Goal: Task Accomplishment & Management: Use online tool/utility

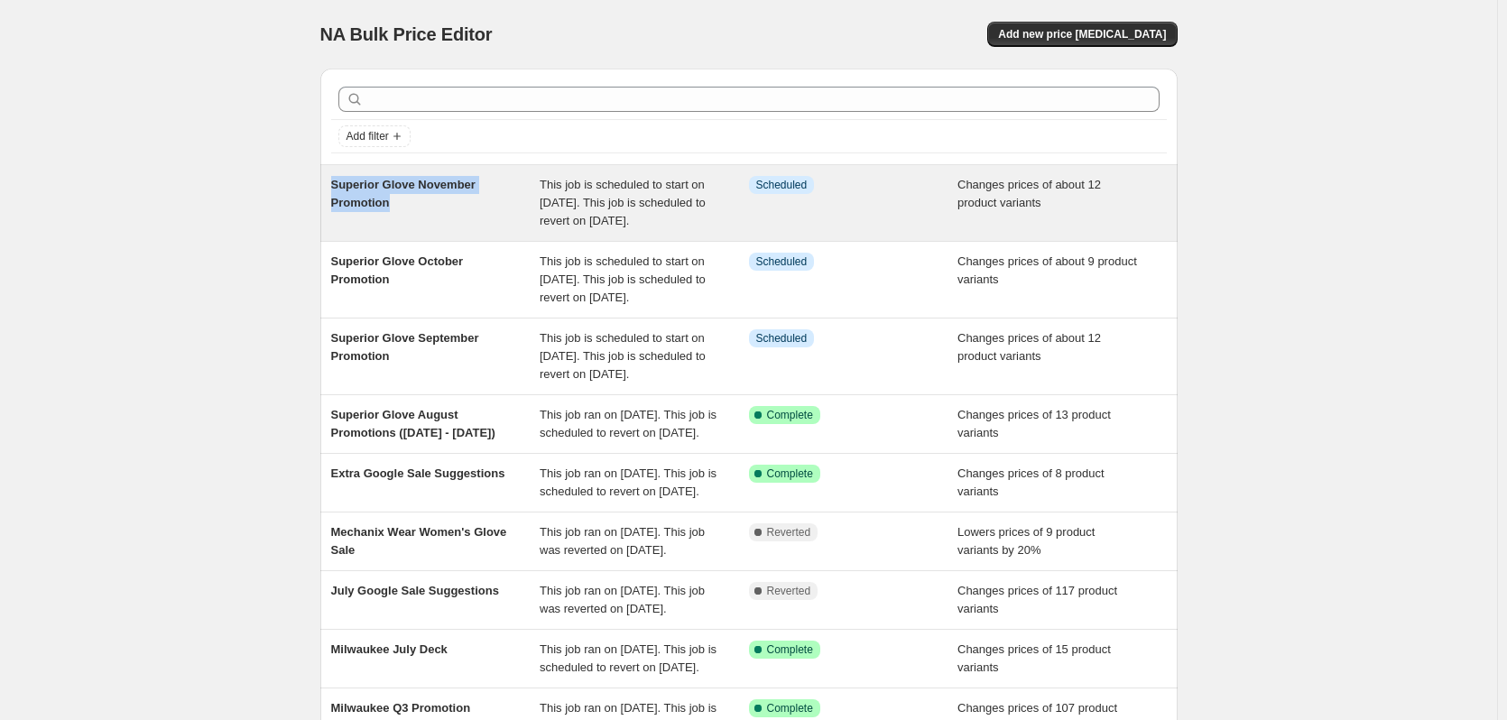
drag, startPoint x: 425, startPoint y: 204, endPoint x: 329, endPoint y: 179, distance: 98.9
click at [329, 179] on div "Superior Glove November Promotion This job is scheduled to start on [DATE]. Thi…" at bounding box center [748, 203] width 857 height 76
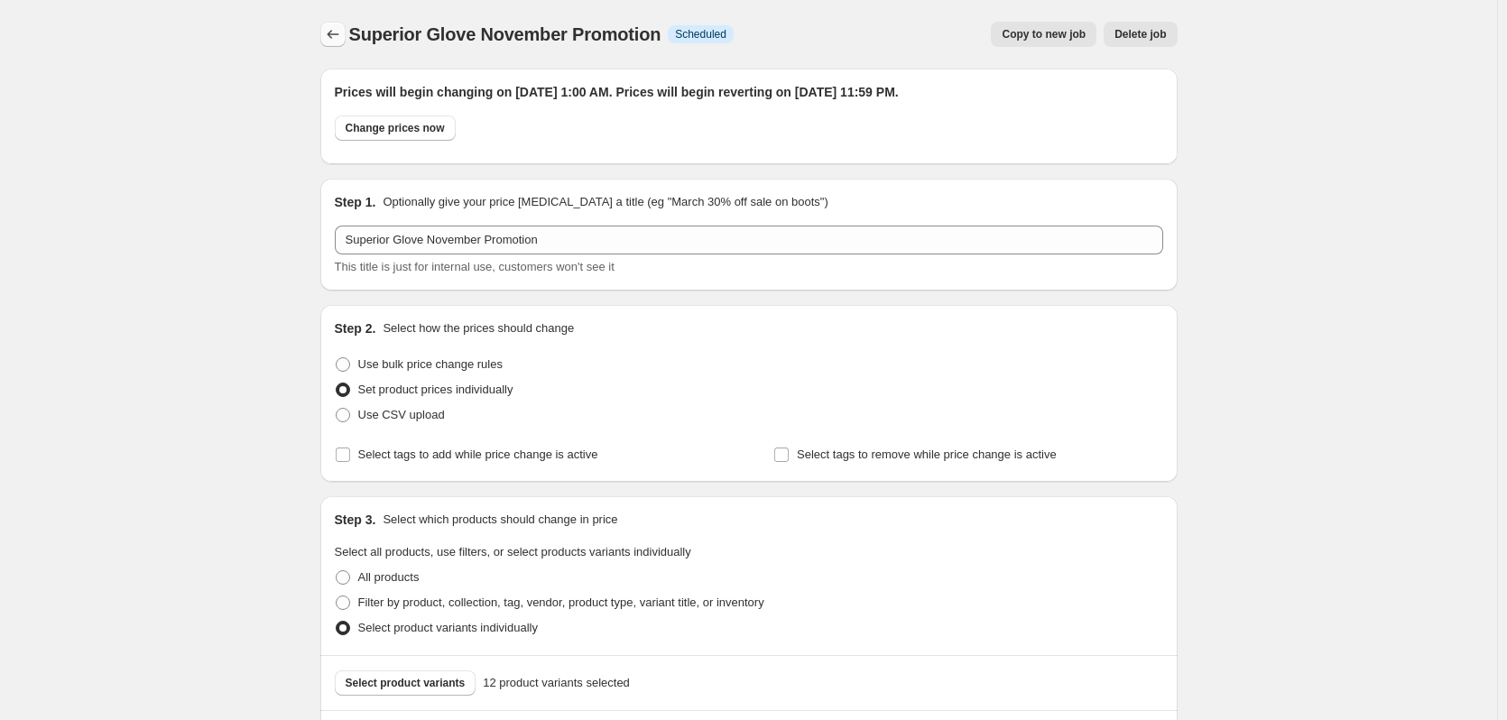
click at [341, 32] on icon "Price change jobs" at bounding box center [333, 34] width 18 height 18
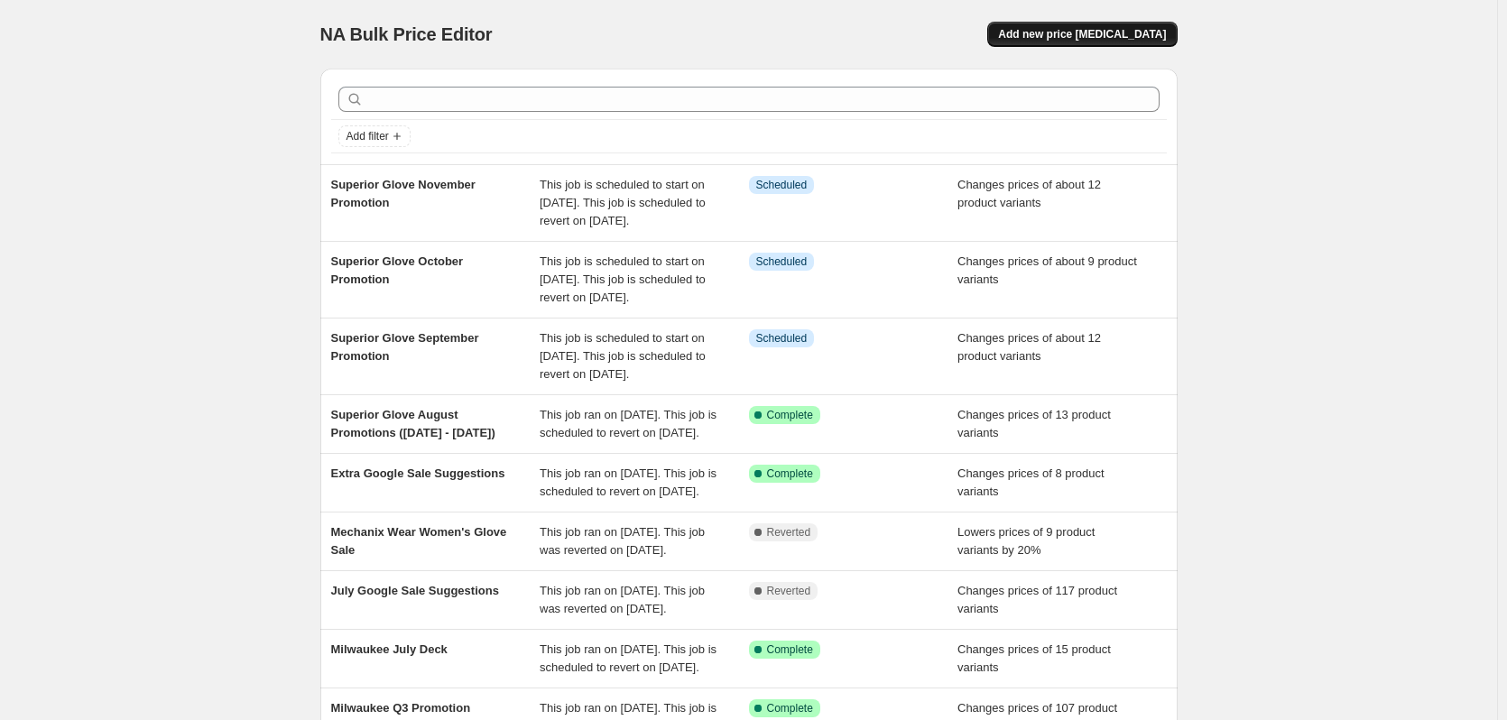
click at [1106, 34] on span "Add new price [MEDICAL_DATA]" at bounding box center [1082, 34] width 168 height 14
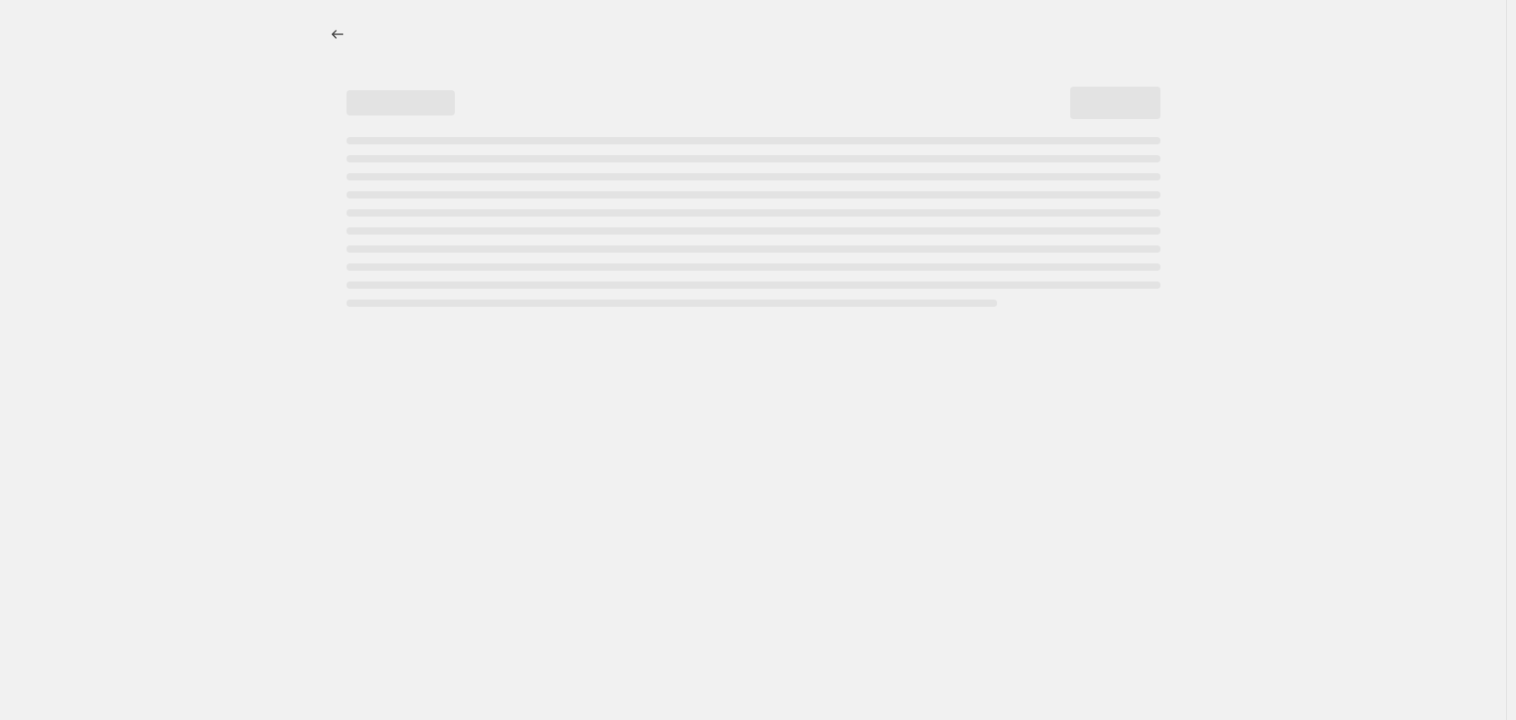
select select "percentage"
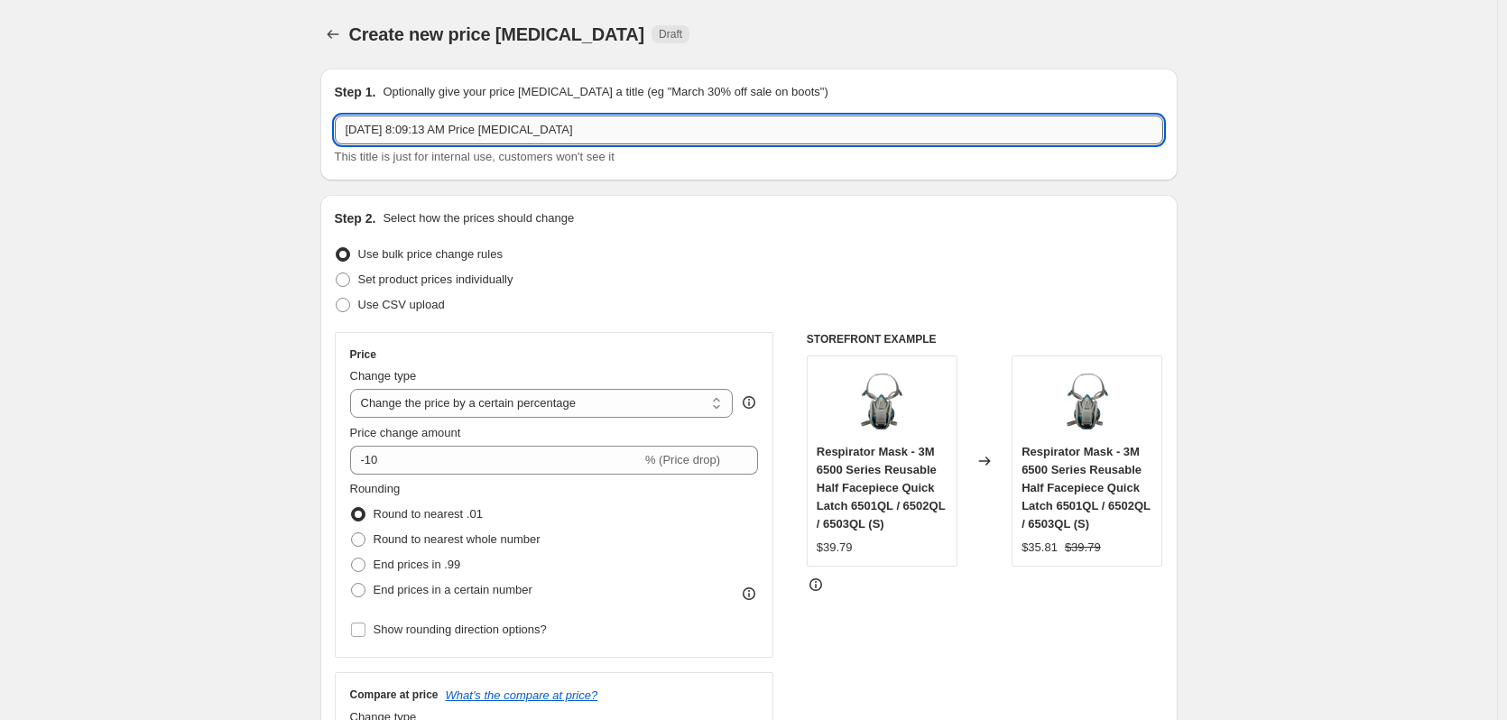
click at [516, 125] on input "[DATE] 8:09:13 AM Price [MEDICAL_DATA]" at bounding box center [749, 129] width 828 height 29
paste input "text"
type input "Superior Glove December Promotion"
click at [436, 291] on label "Set product prices individually" at bounding box center [424, 279] width 179 height 25
click at [337, 273] on input "Set product prices individually" at bounding box center [336, 272] width 1 height 1
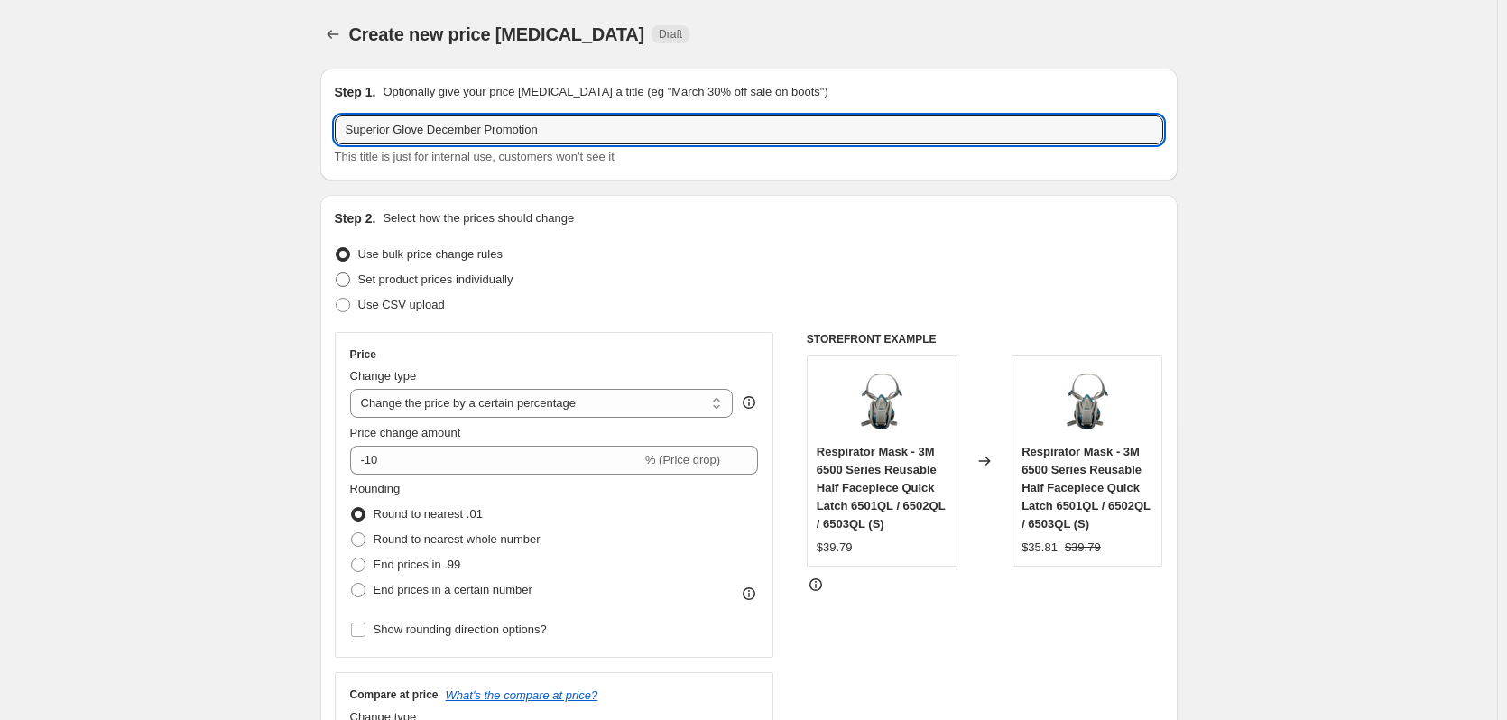
radio input "true"
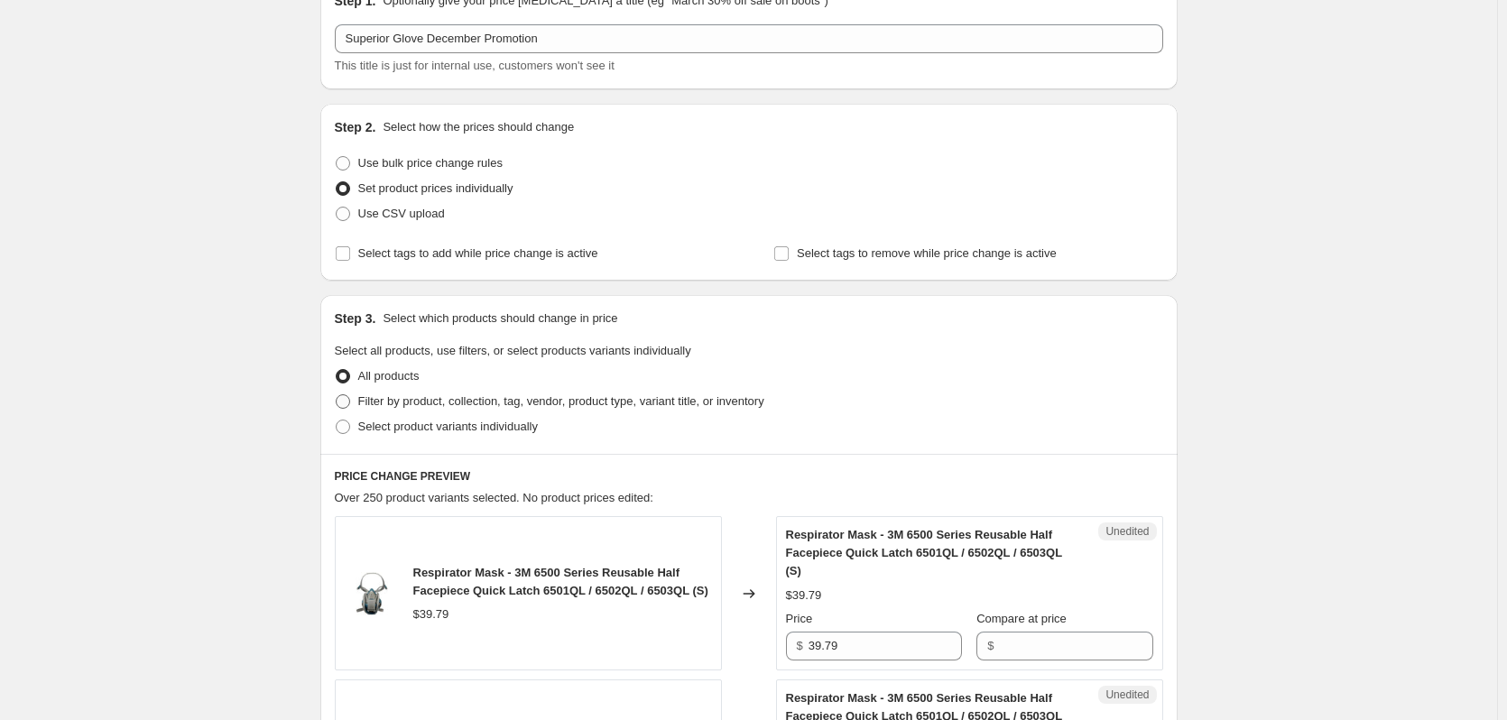
scroll to position [90, 0]
click at [417, 429] on span "Select product variants individually" at bounding box center [448, 427] width 180 height 14
click at [337, 421] on input "Select product variants individually" at bounding box center [336, 420] width 1 height 1
radio input "true"
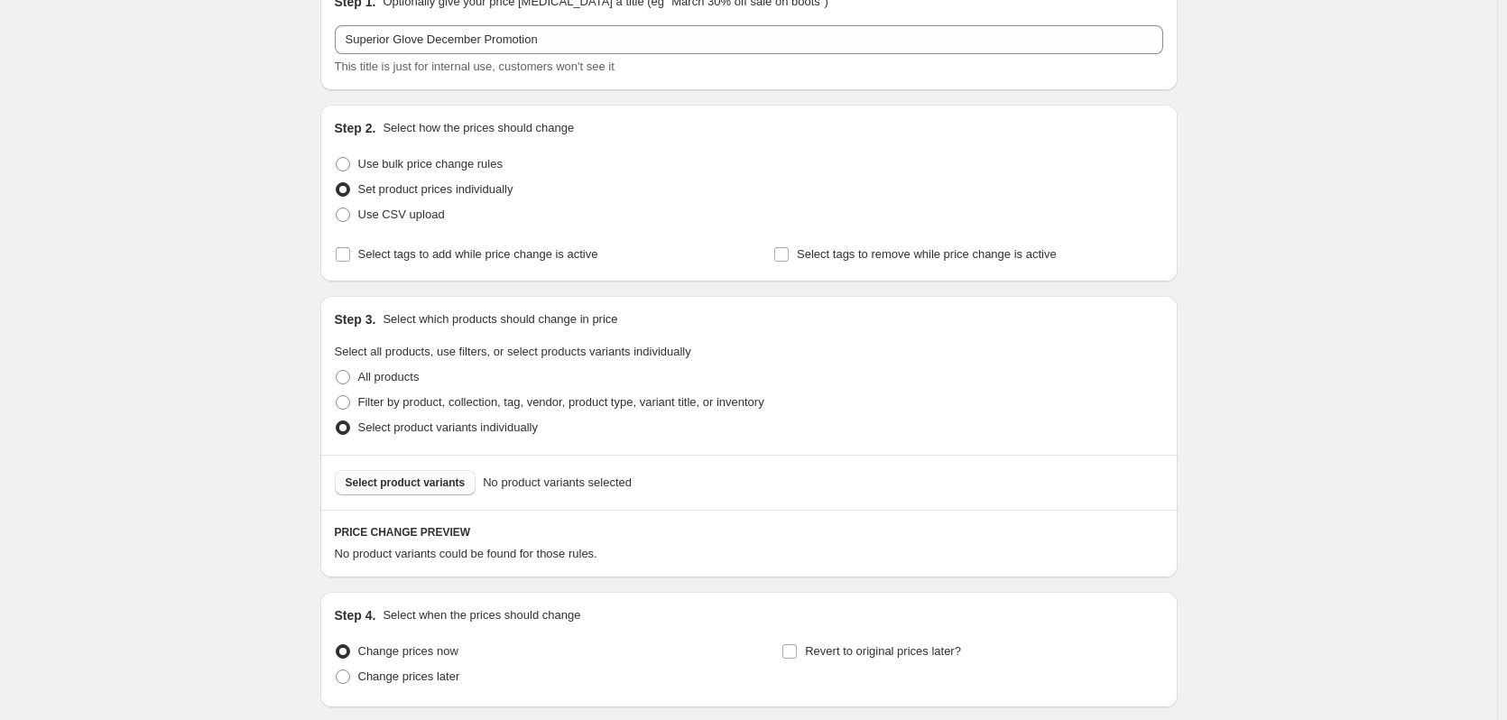
click at [415, 490] on button "Select product variants" at bounding box center [406, 482] width 142 height 25
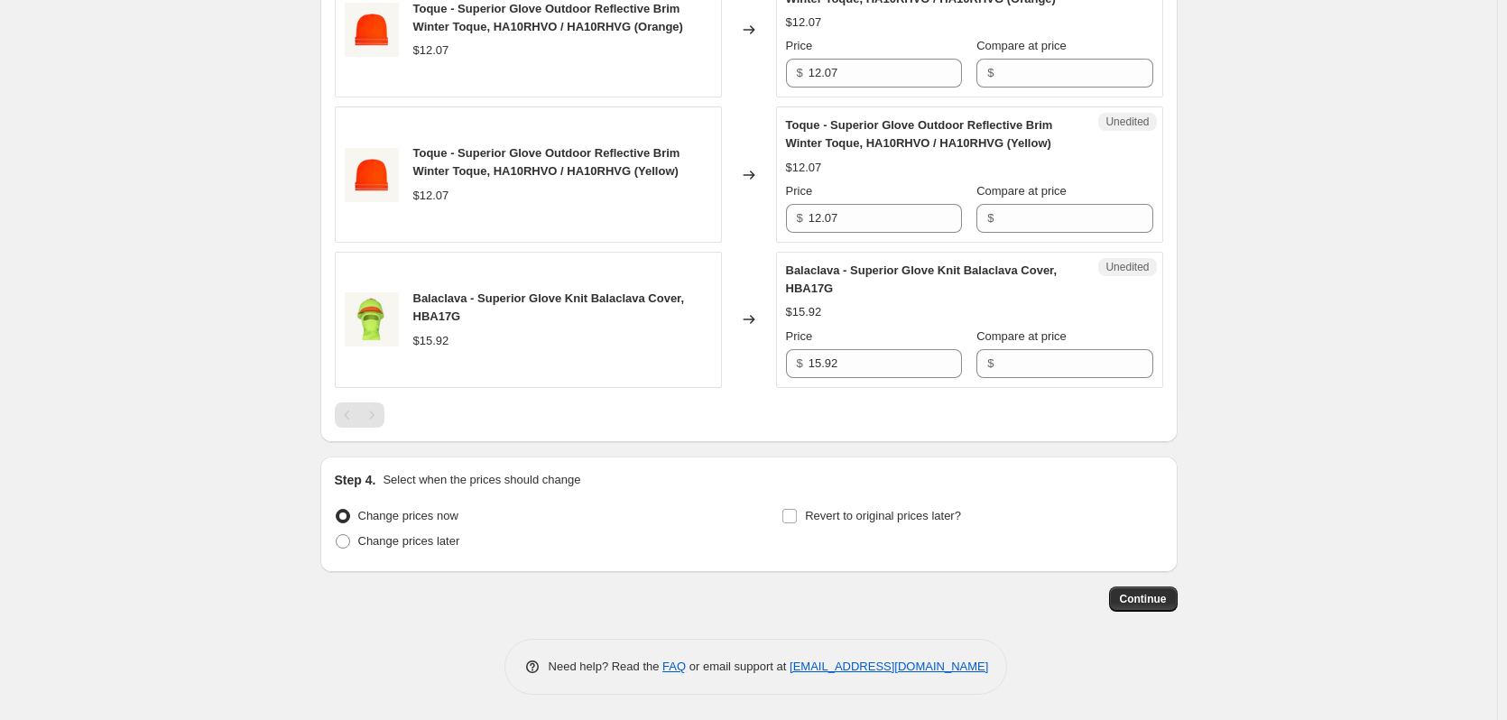
scroll to position [1355, 0]
click at [420, 535] on span "Change prices later" at bounding box center [409, 539] width 102 height 14
click at [337, 533] on input "Change prices later" at bounding box center [336, 532] width 1 height 1
radio input "true"
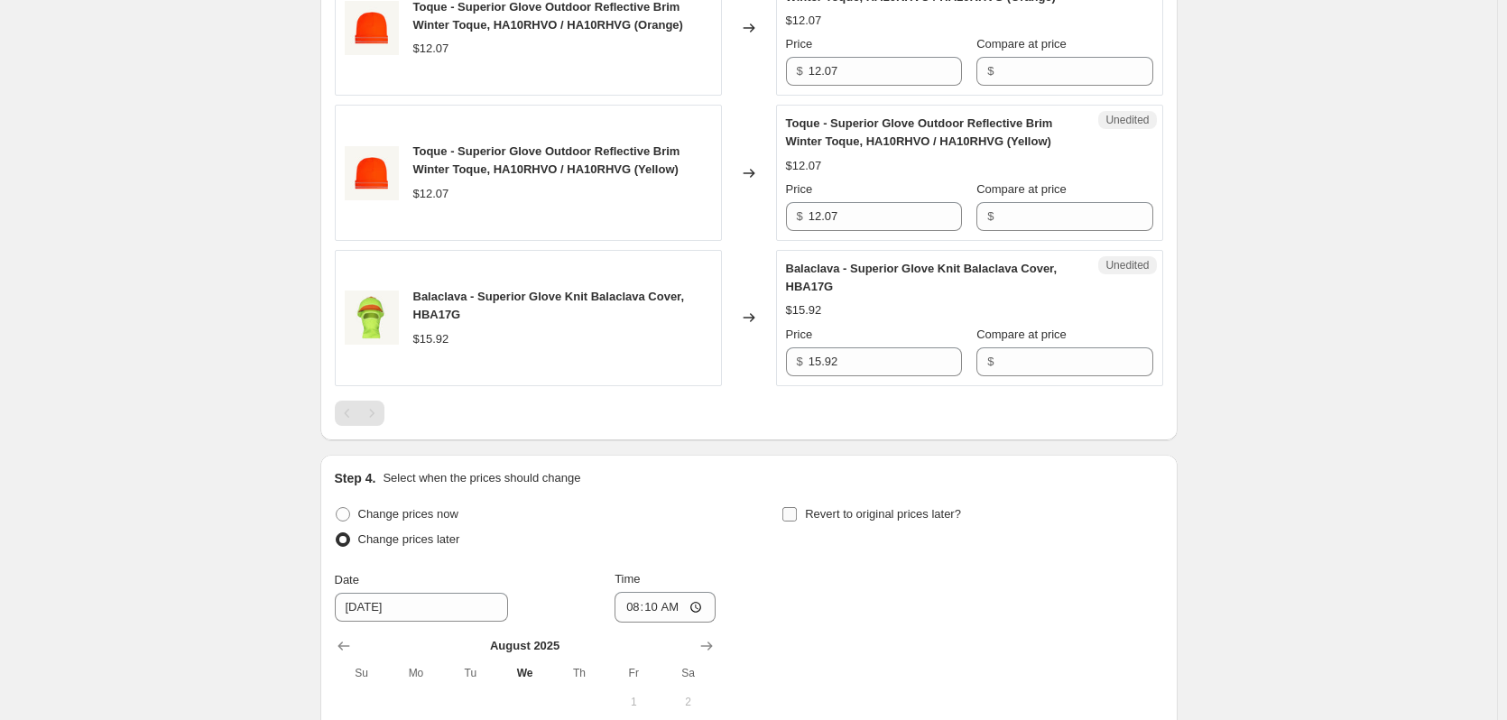
click at [871, 511] on span "Revert to original prices later?" at bounding box center [883, 514] width 156 height 14
click at [797, 511] on input "Revert to original prices later?" at bounding box center [789, 514] width 14 height 14
checkbox input "true"
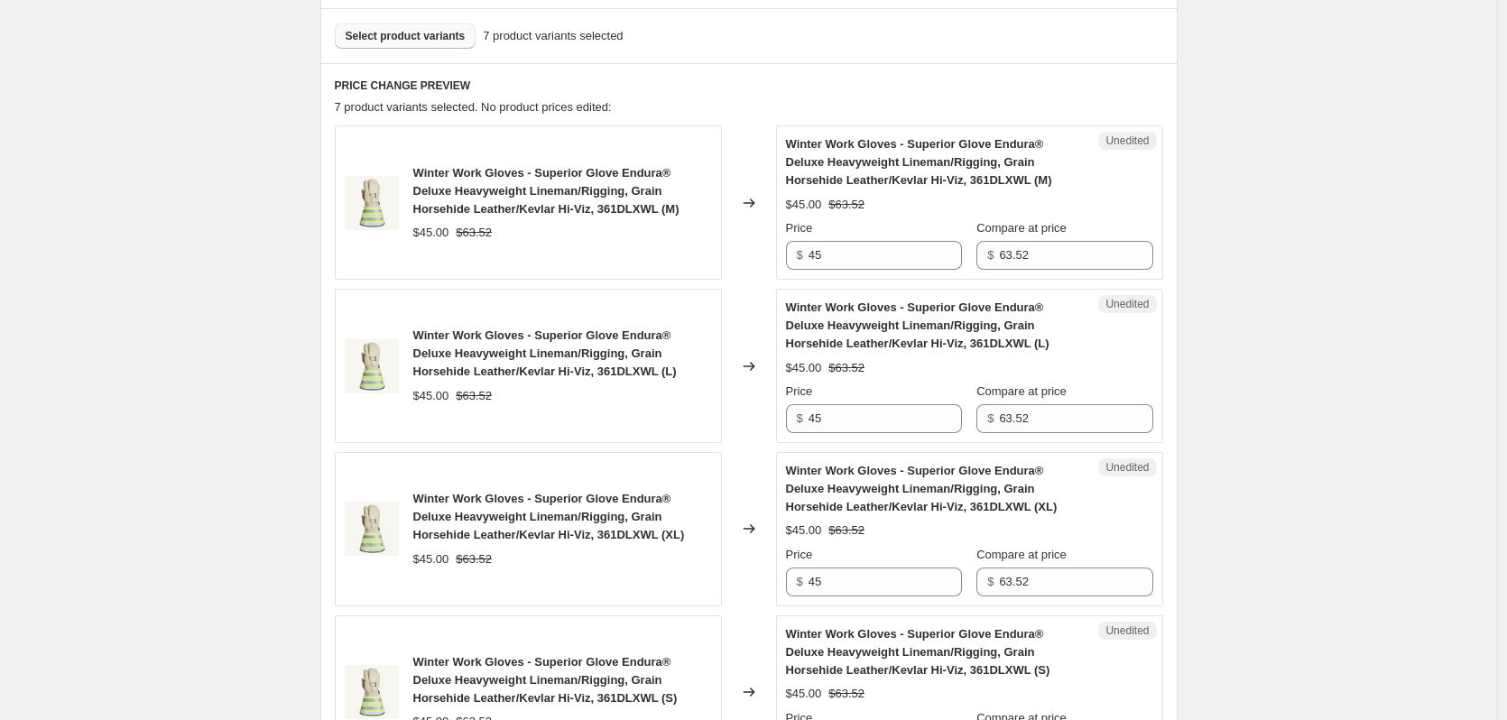
scroll to position [543, 0]
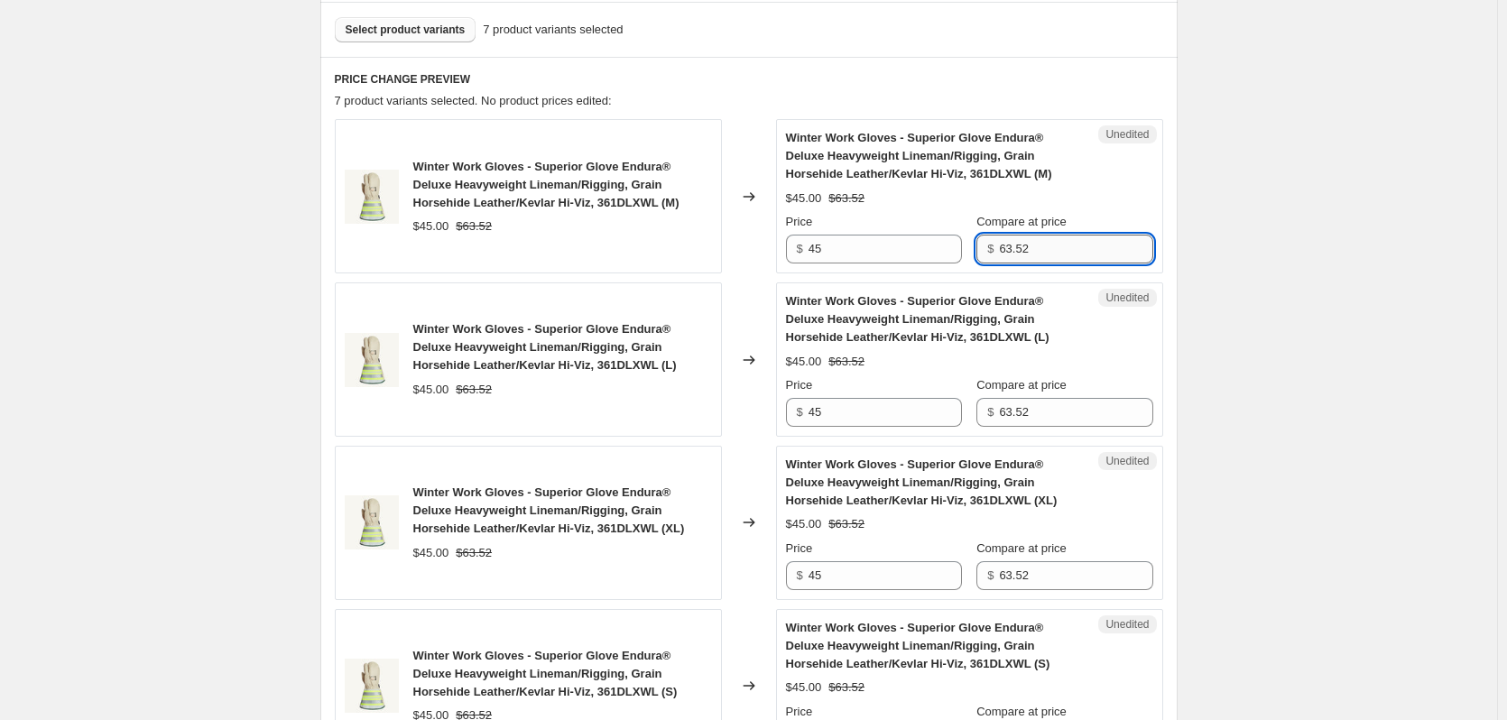
click at [1022, 244] on input "63.52" at bounding box center [1075, 249] width 153 height 29
click at [837, 250] on input "45" at bounding box center [884, 249] width 153 height 29
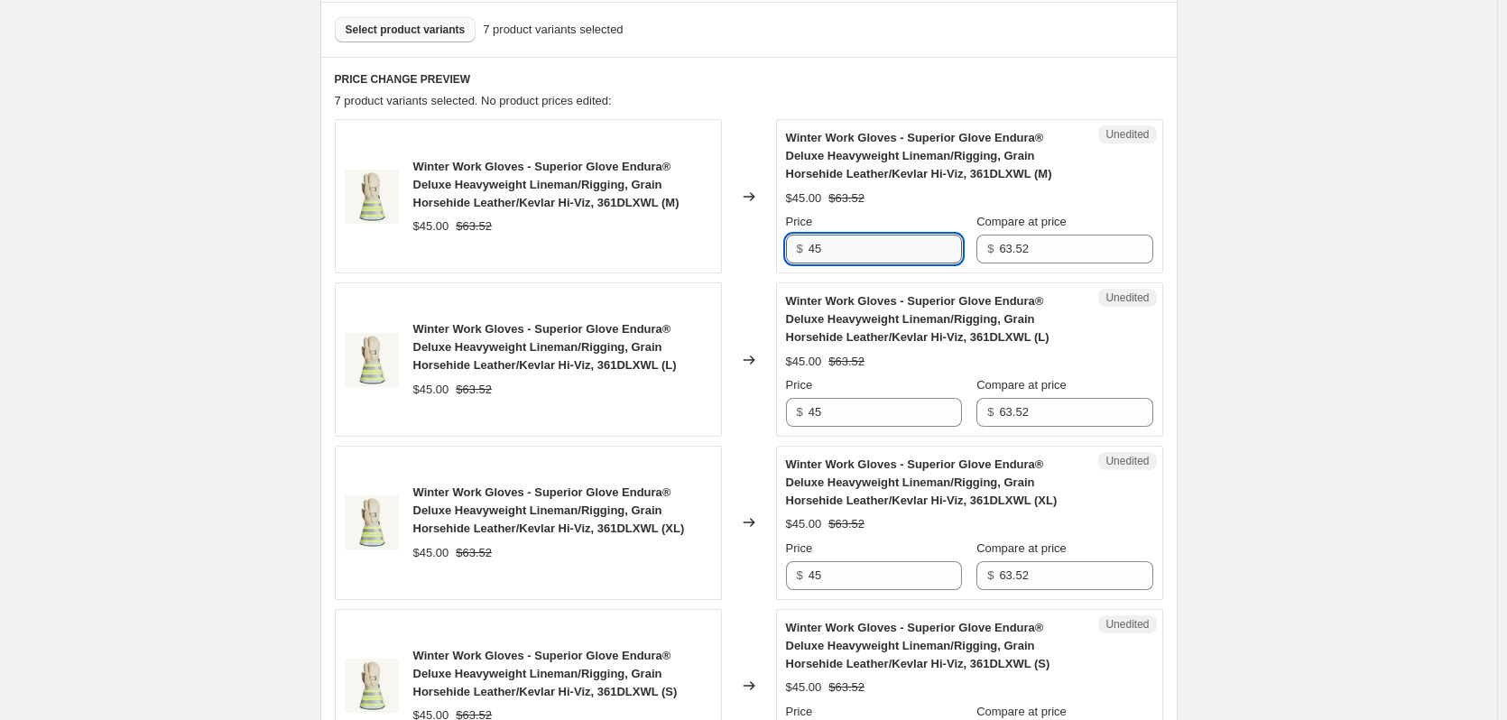
paste input "63.52"
paste input "text"
type input "63.52"
click at [1027, 255] on input "63.52" at bounding box center [1075, 249] width 153 height 29
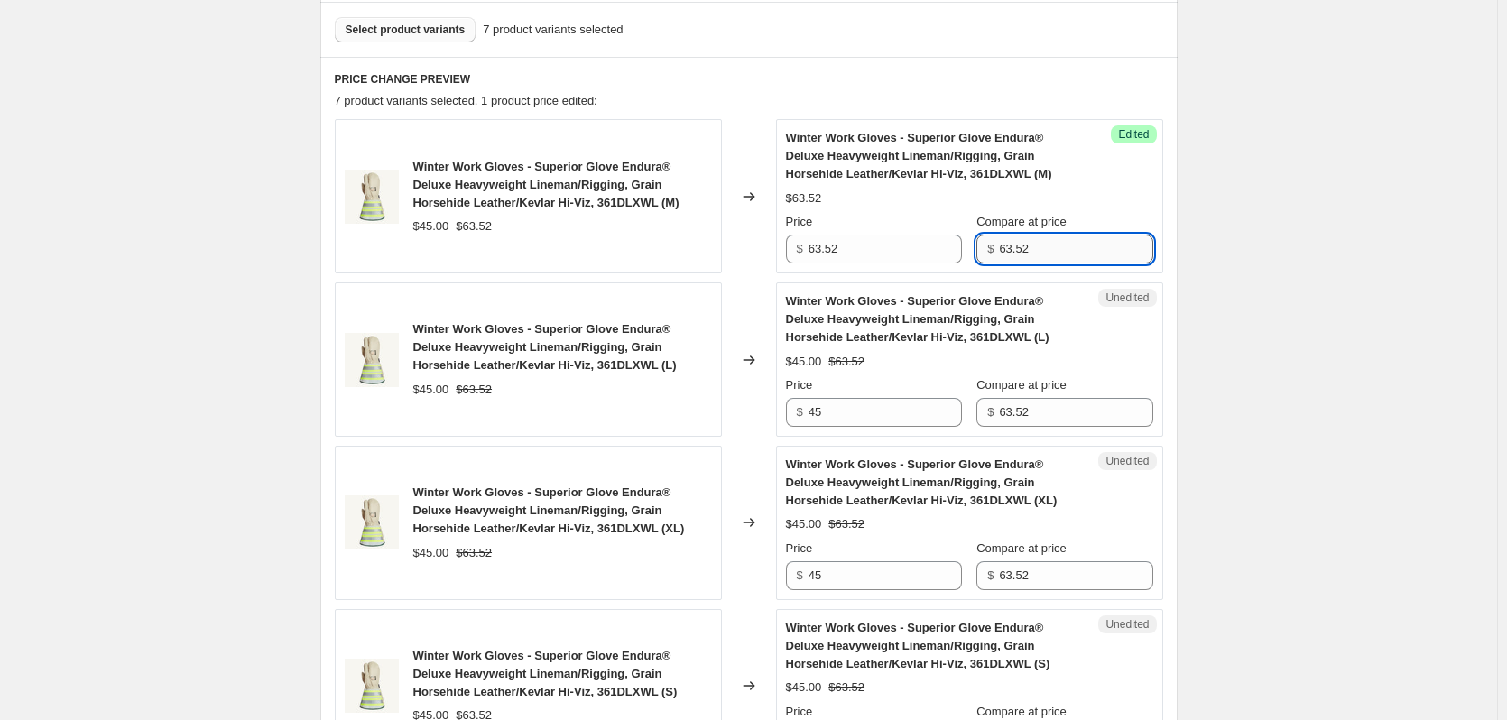
click at [1027, 255] on input "63.52" at bounding box center [1075, 249] width 153 height 29
click at [1269, 243] on div "Create new price [MEDICAL_DATA]. This page is ready Create new price [MEDICAL_D…" at bounding box center [748, 663] width 1497 height 2413
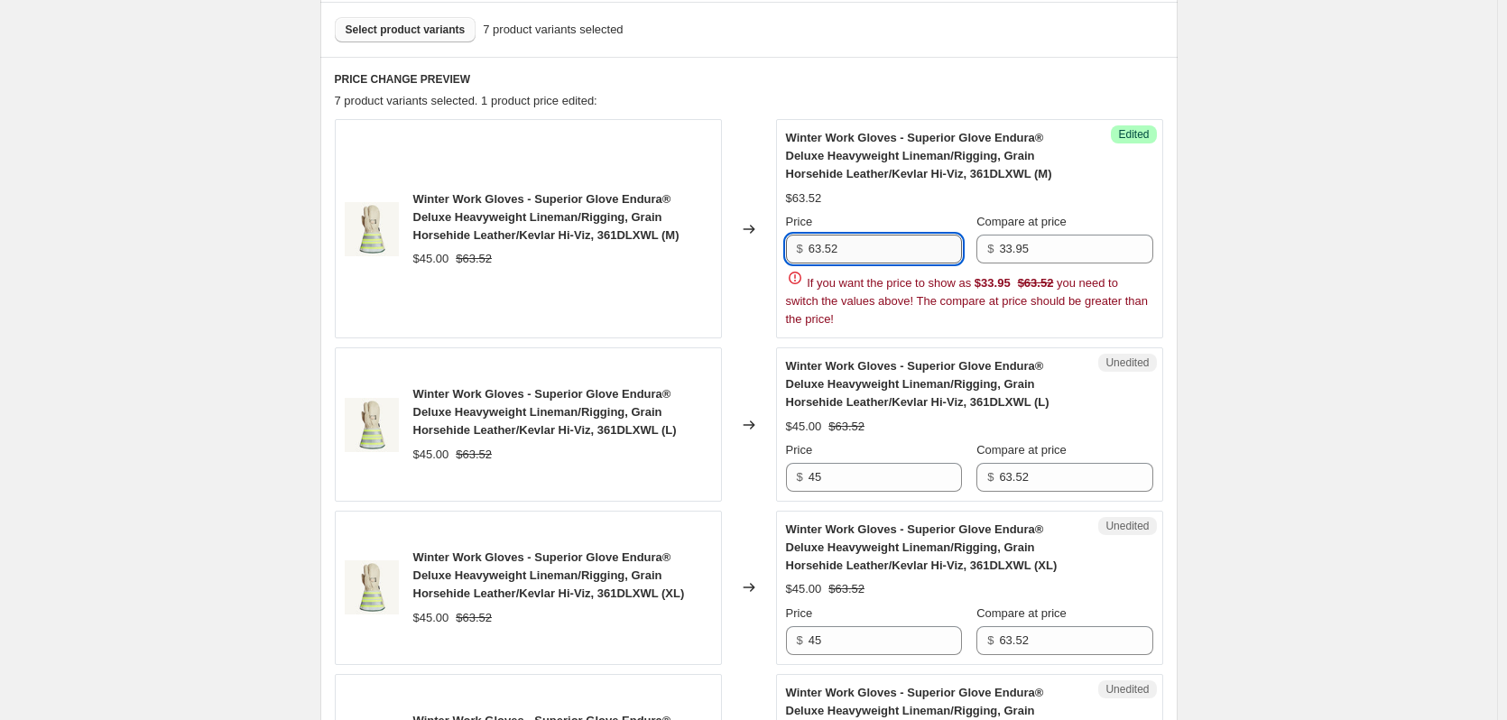
click at [931, 239] on input "63.52" at bounding box center [884, 249] width 153 height 29
click at [1031, 251] on input "33.95" at bounding box center [1075, 249] width 153 height 29
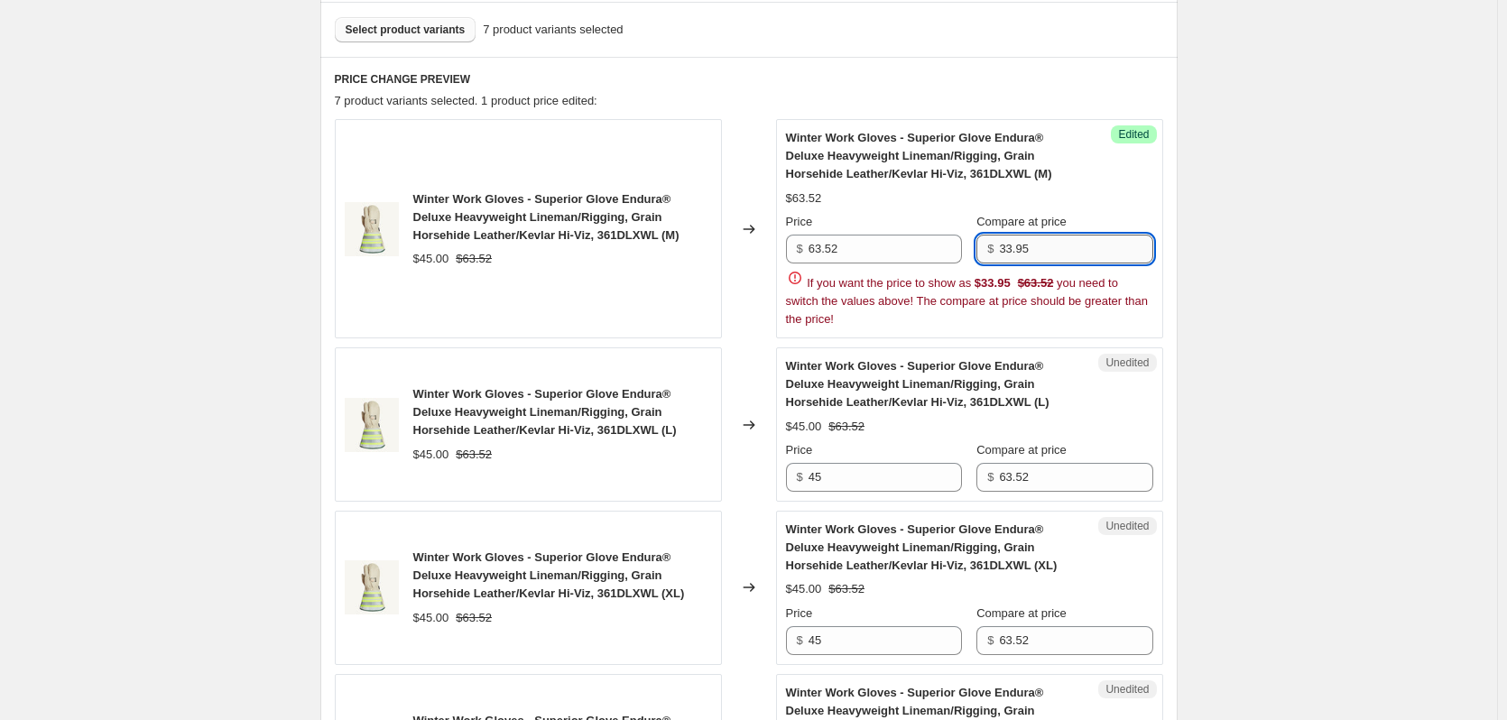
click at [1031, 251] on input "33.95" at bounding box center [1075, 249] width 153 height 29
paste input "63.52"
type input "63.52"
click at [853, 254] on input "63.52" at bounding box center [884, 249] width 153 height 29
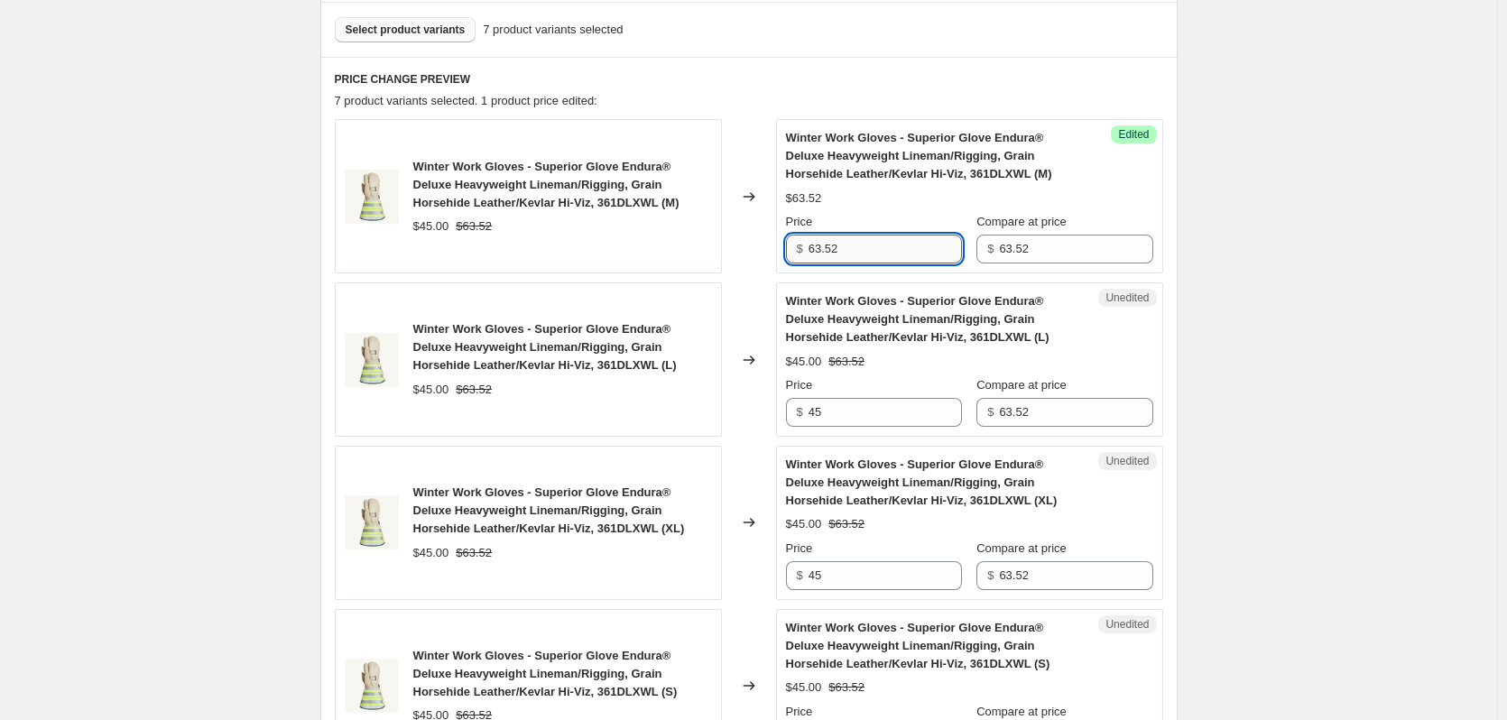
click at [853, 254] on input "63.52" at bounding box center [884, 249] width 153 height 29
type input "33.95"
click at [1372, 235] on div "Create new price [MEDICAL_DATA]. This page is ready Create new price [MEDICAL_D…" at bounding box center [748, 663] width 1497 height 2413
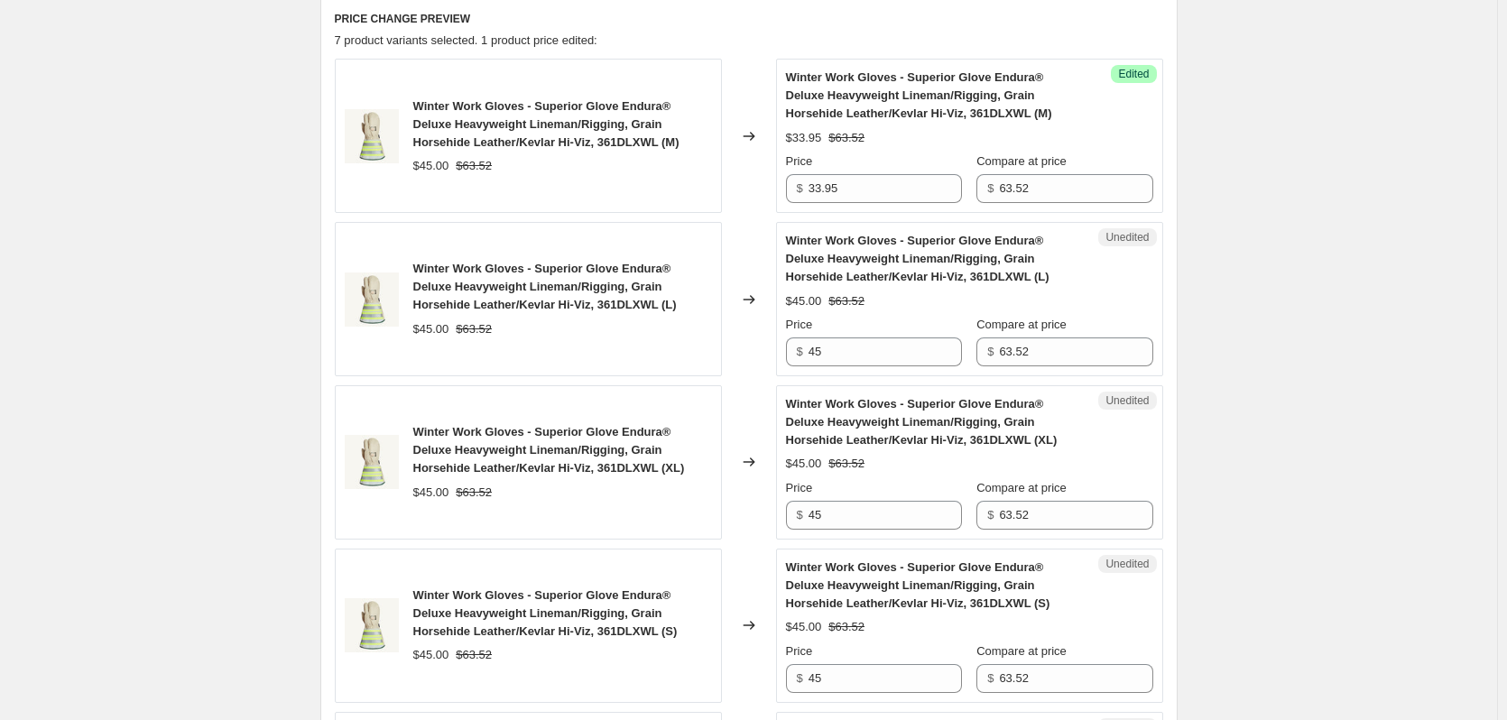
scroll to position [633, 0]
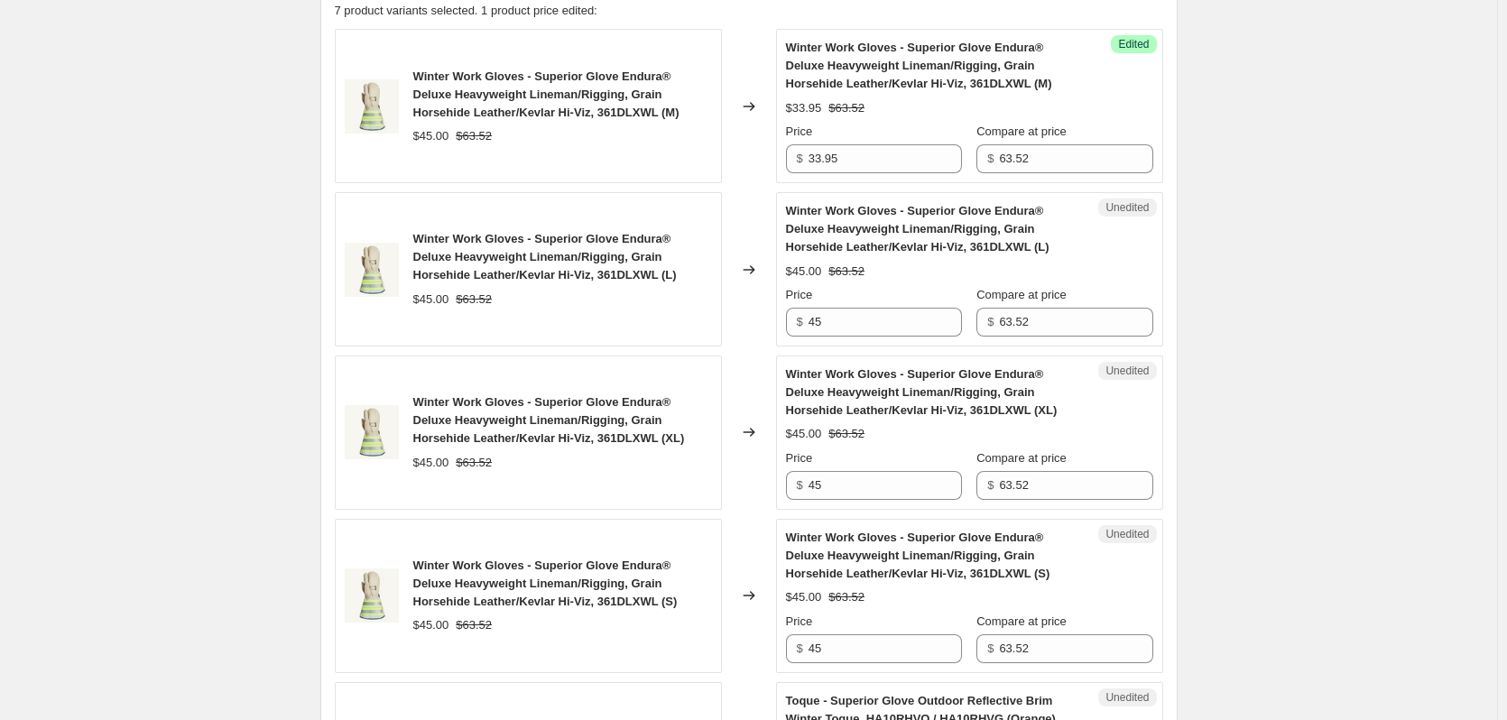
click at [850, 138] on div "Price" at bounding box center [874, 132] width 176 height 18
click at [853, 154] on input "33.95" at bounding box center [884, 158] width 153 height 29
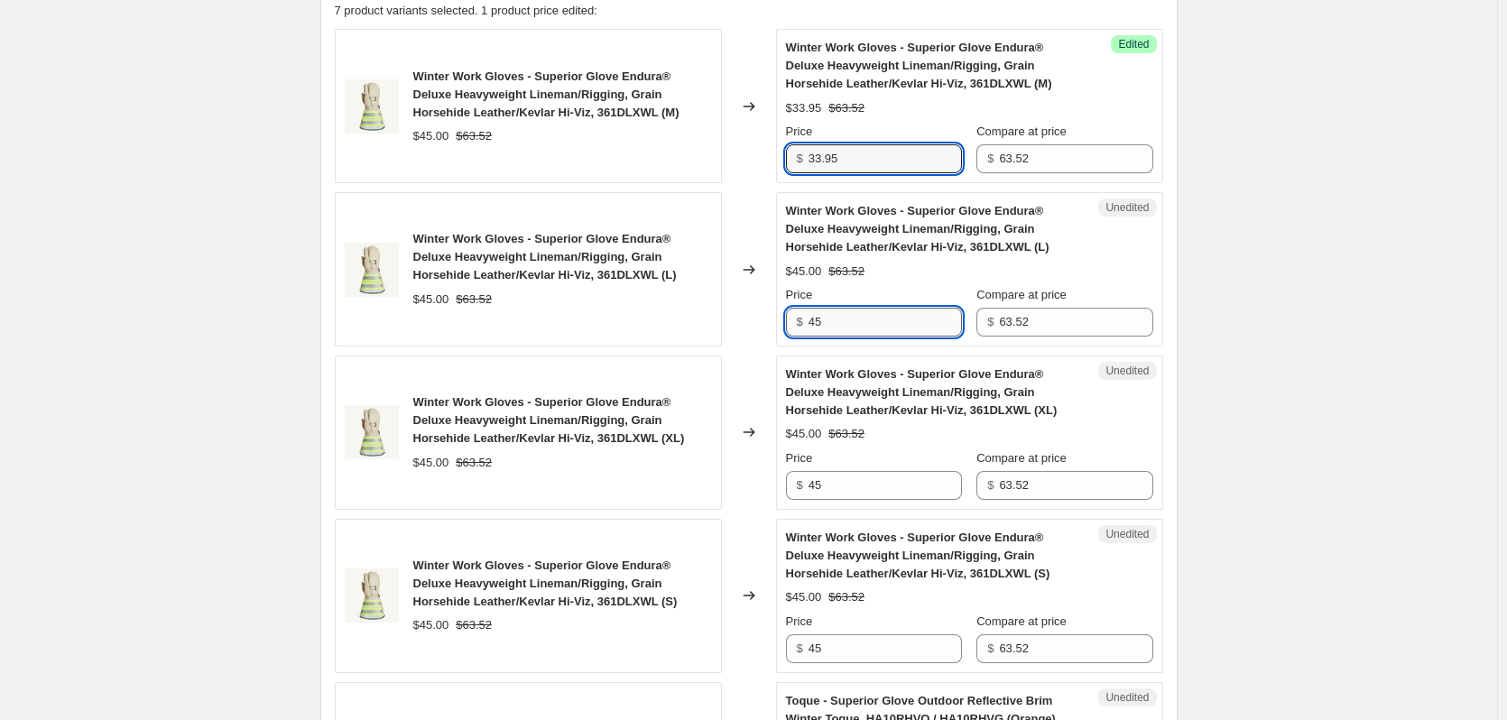
click at [883, 332] on input "45" at bounding box center [884, 322] width 153 height 29
click at [883, 330] on input "45" at bounding box center [884, 322] width 153 height 29
paste input "33.9"
type input "33.95"
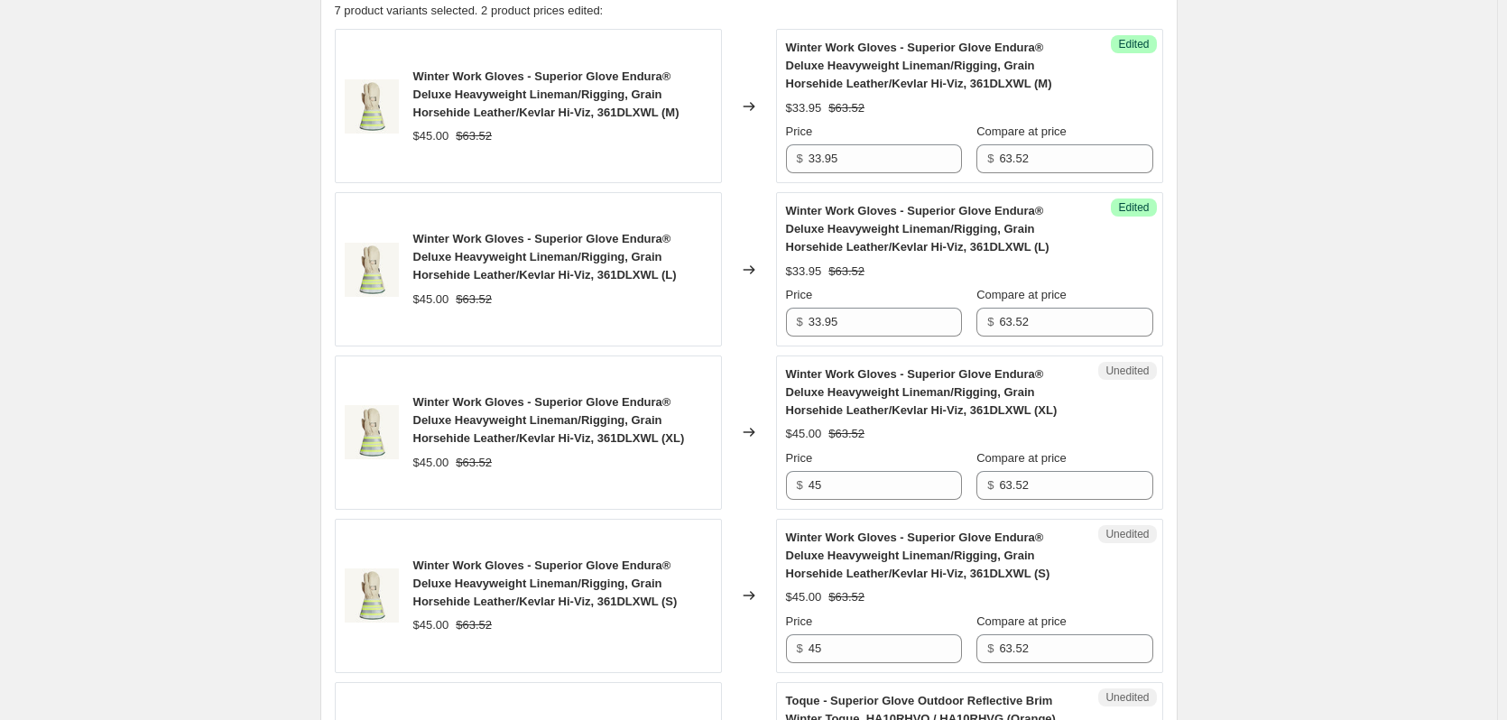
click at [893, 460] on div "Price" at bounding box center [874, 458] width 176 height 18
click at [895, 485] on input "45" at bounding box center [884, 485] width 153 height 29
paste input "33.9"
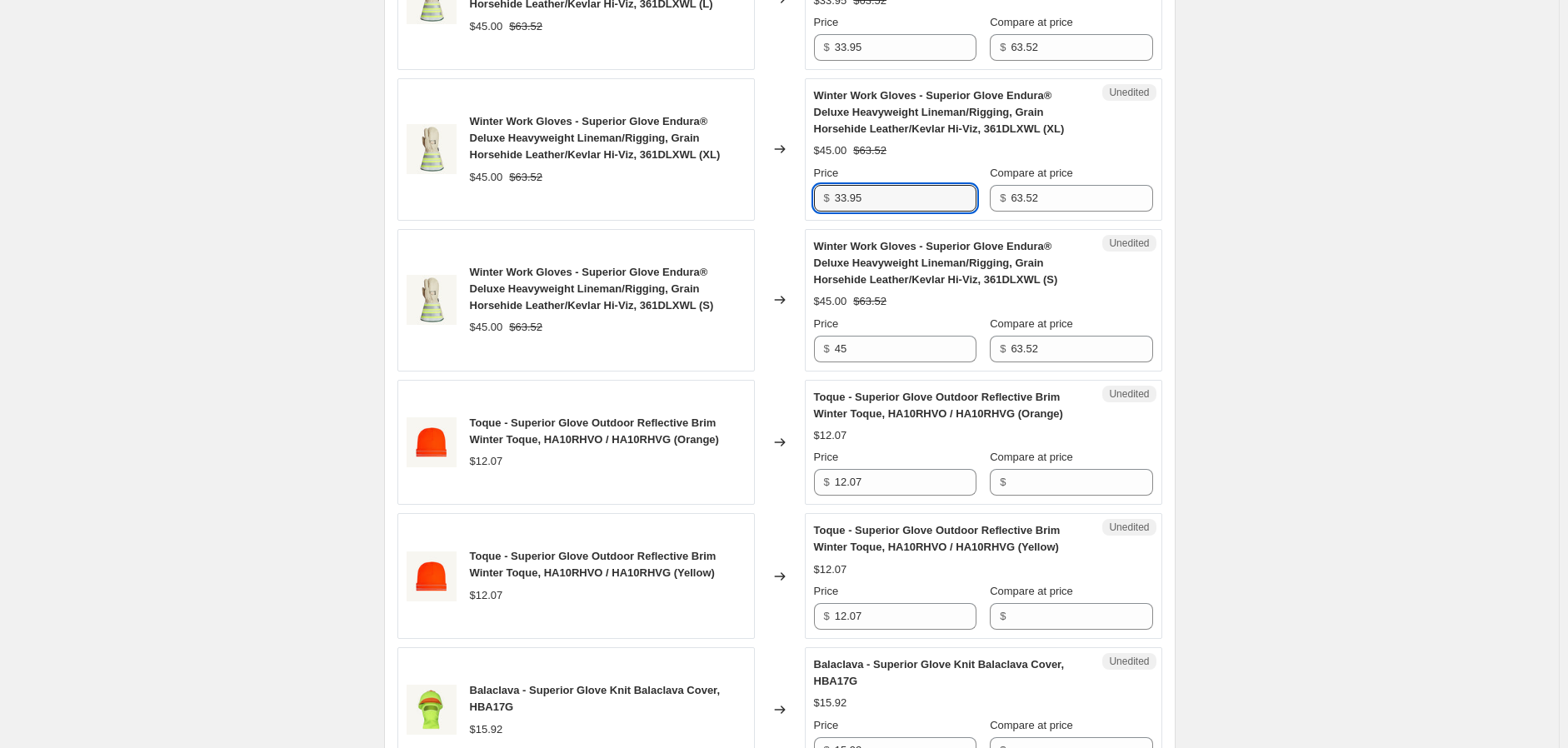
type input "33.95"
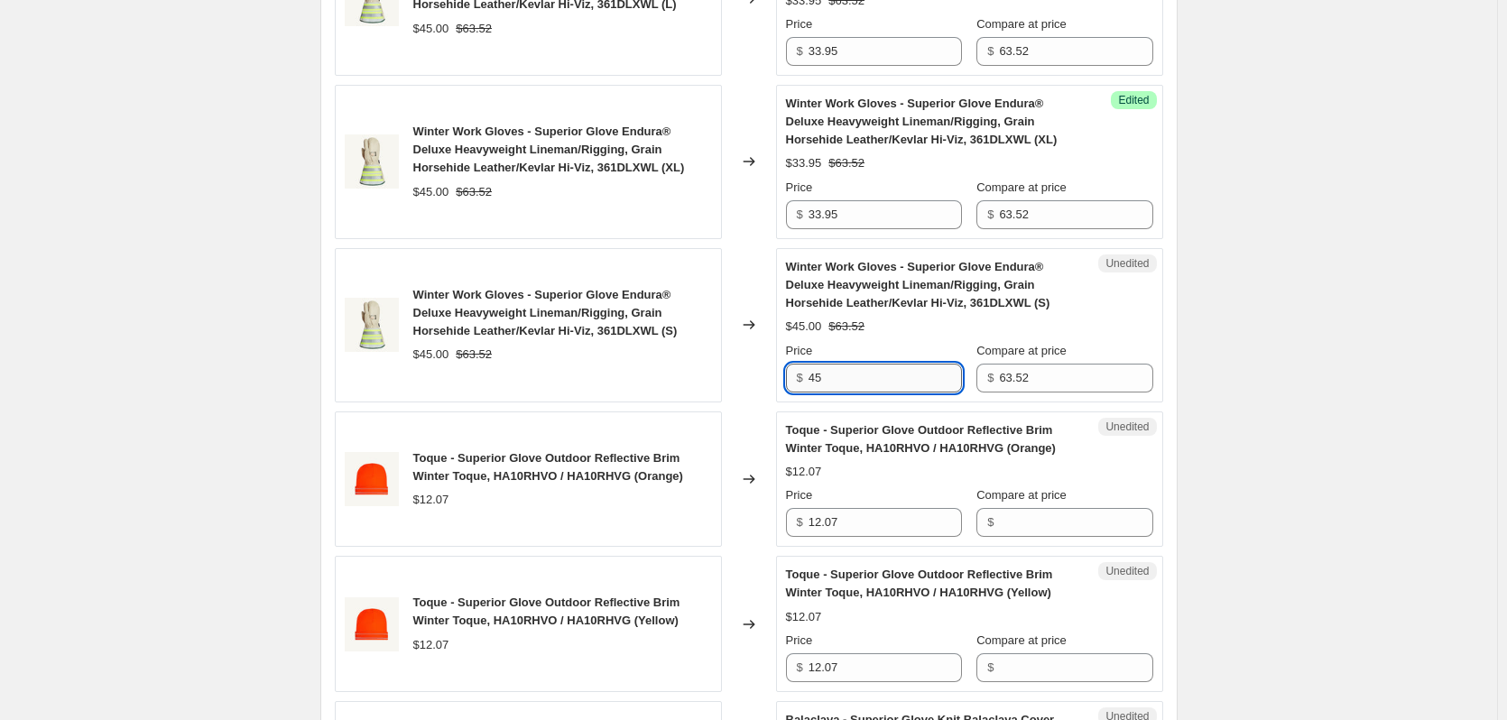
click at [869, 374] on input "45" at bounding box center [884, 378] width 153 height 29
drag, startPoint x: 869, startPoint y: 374, endPoint x: 900, endPoint y: 382, distance: 31.5
click at [869, 374] on input "45" at bounding box center [884, 378] width 153 height 29
paste input "33.9"
type input "33.95"
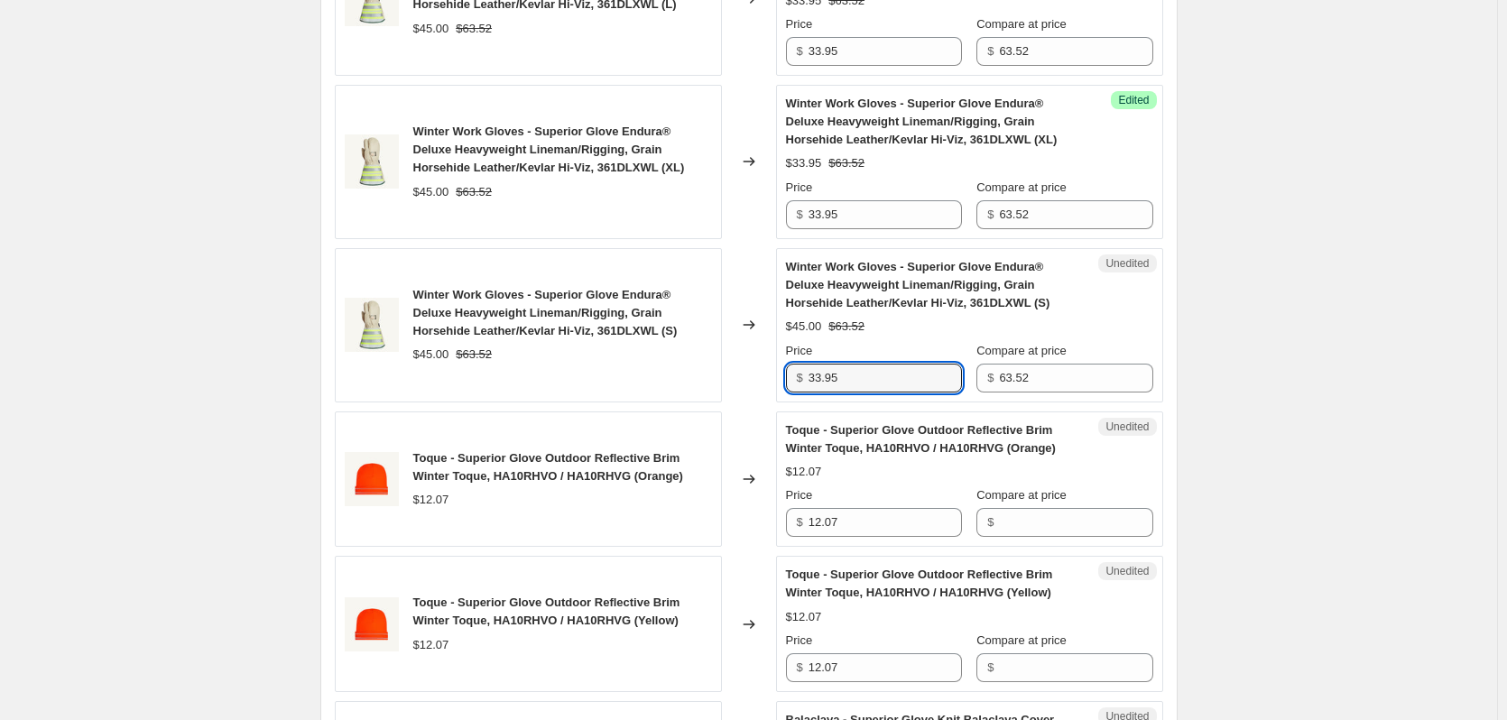
click at [1233, 280] on div "Create new price [MEDICAL_DATA]. This page is ready Create new price [MEDICAL_D…" at bounding box center [748, 302] width 1497 height 2413
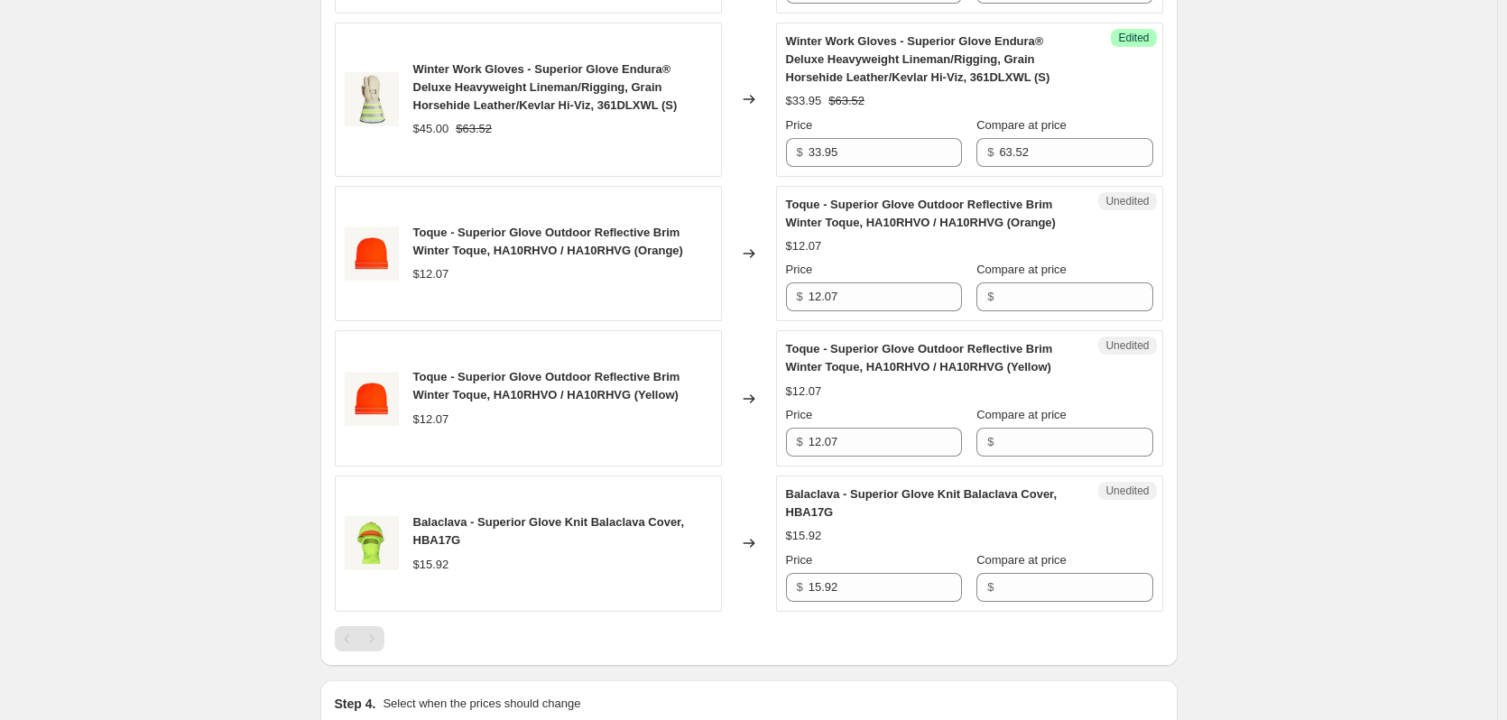
scroll to position [1084, 0]
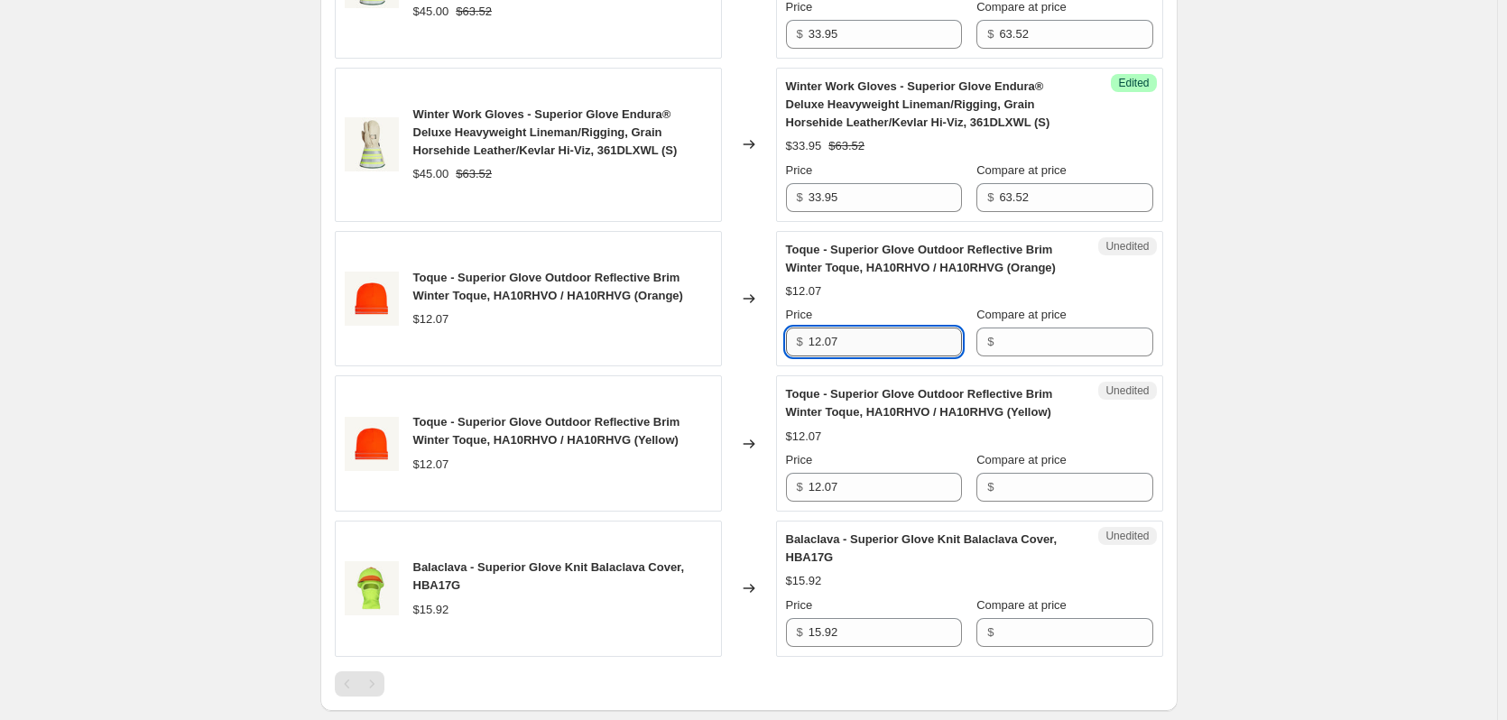
click at [882, 337] on input "12.07" at bounding box center [884, 342] width 153 height 29
click at [1104, 340] on input "Compare at price" at bounding box center [1075, 342] width 153 height 29
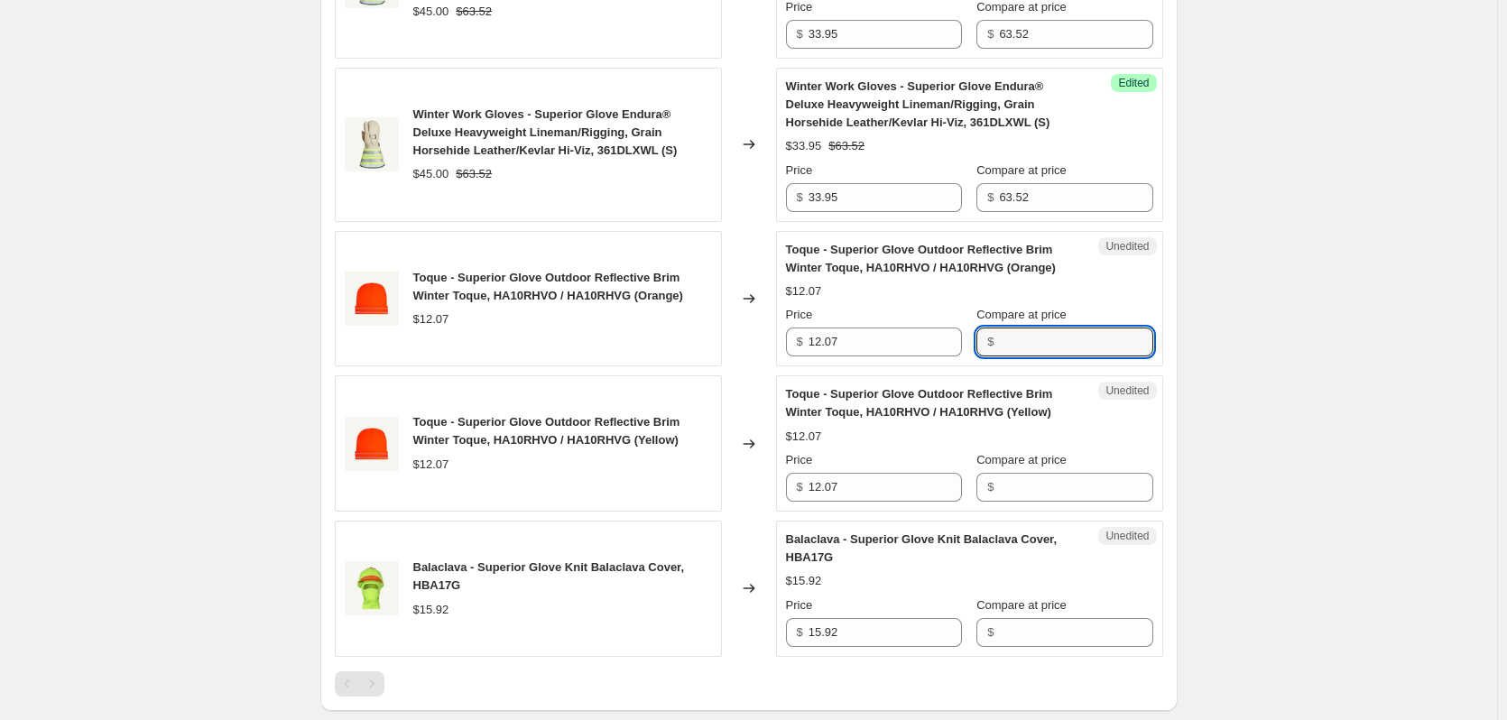
paste input "12.07"
type input "12.07"
click at [1080, 490] on input "Compare at price" at bounding box center [1075, 487] width 153 height 29
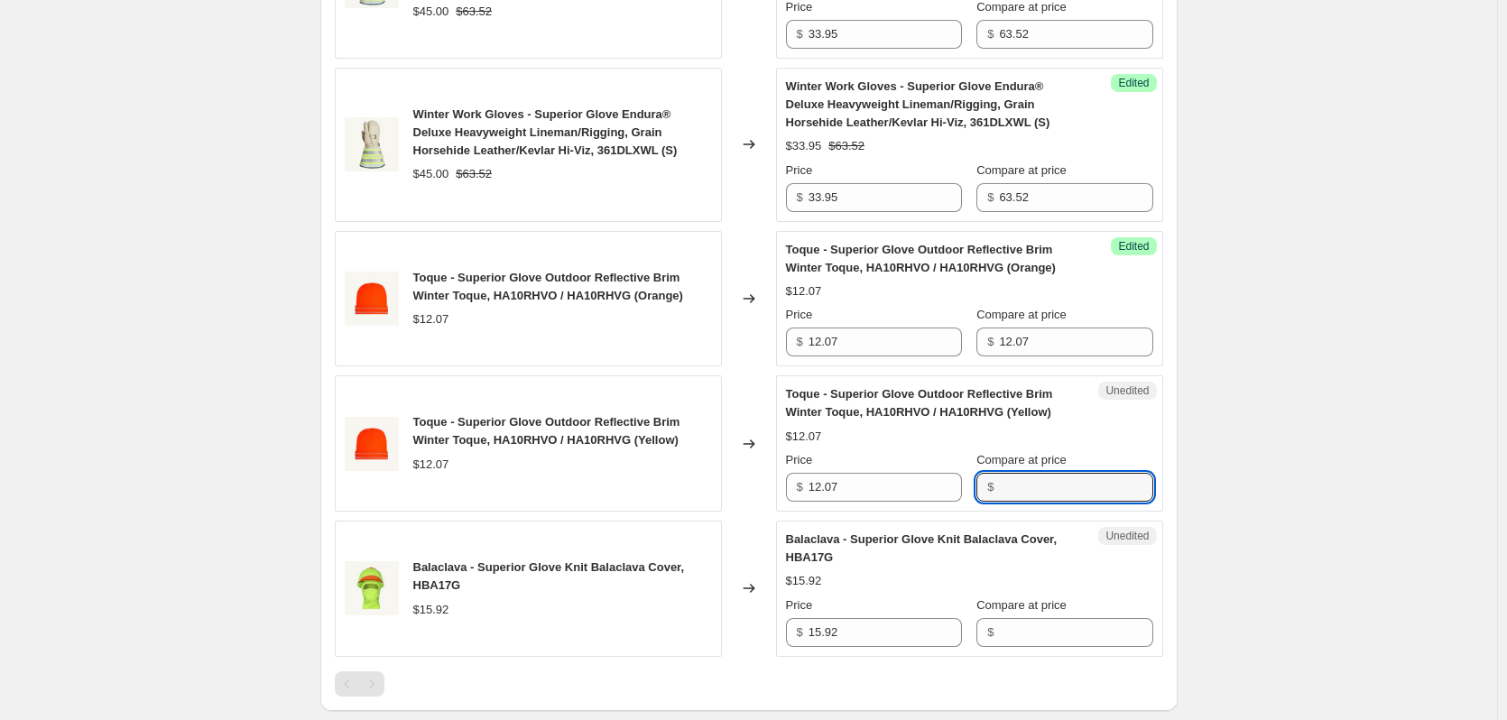
paste input "12.07"
type input "12.07"
click at [884, 335] on input "12.07" at bounding box center [884, 342] width 153 height 29
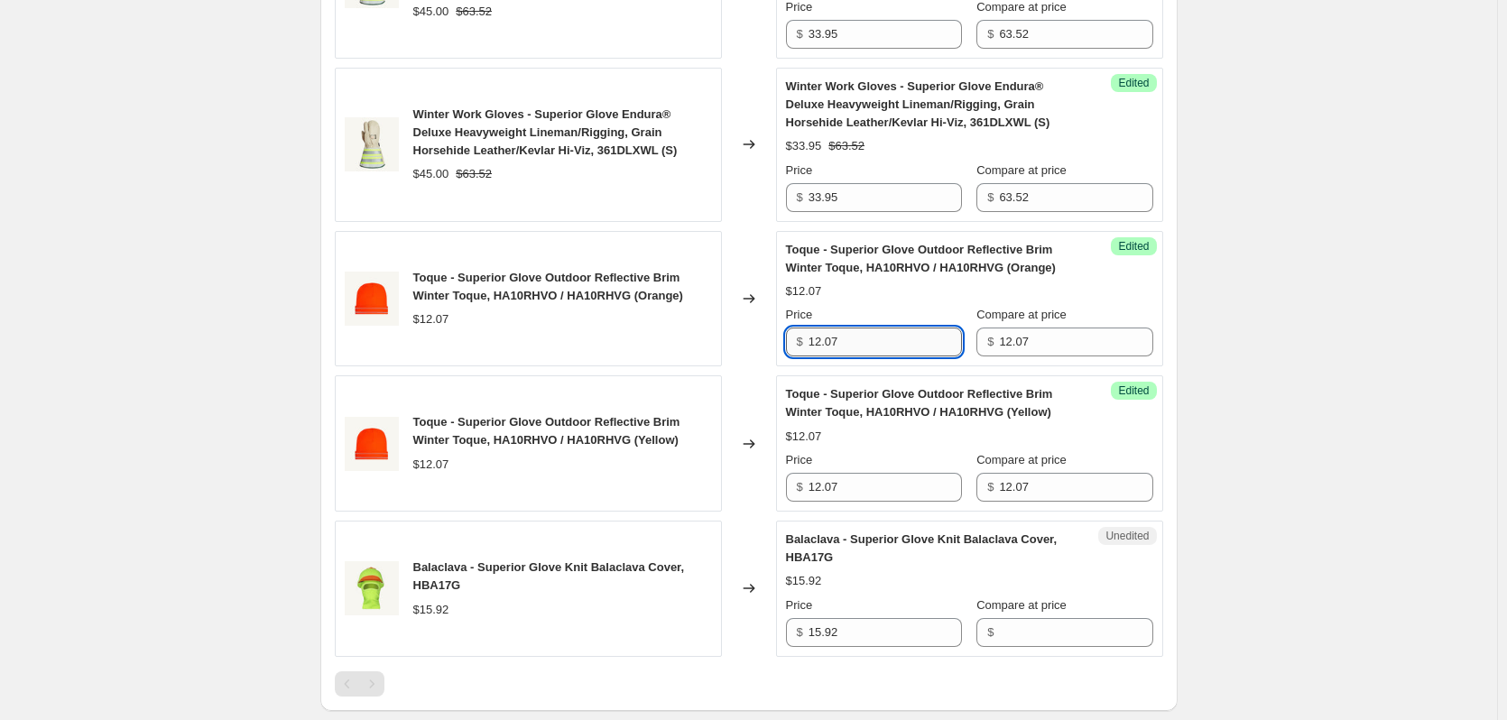
click at [884, 335] on input "12.07" at bounding box center [884, 342] width 153 height 29
type input "7.95"
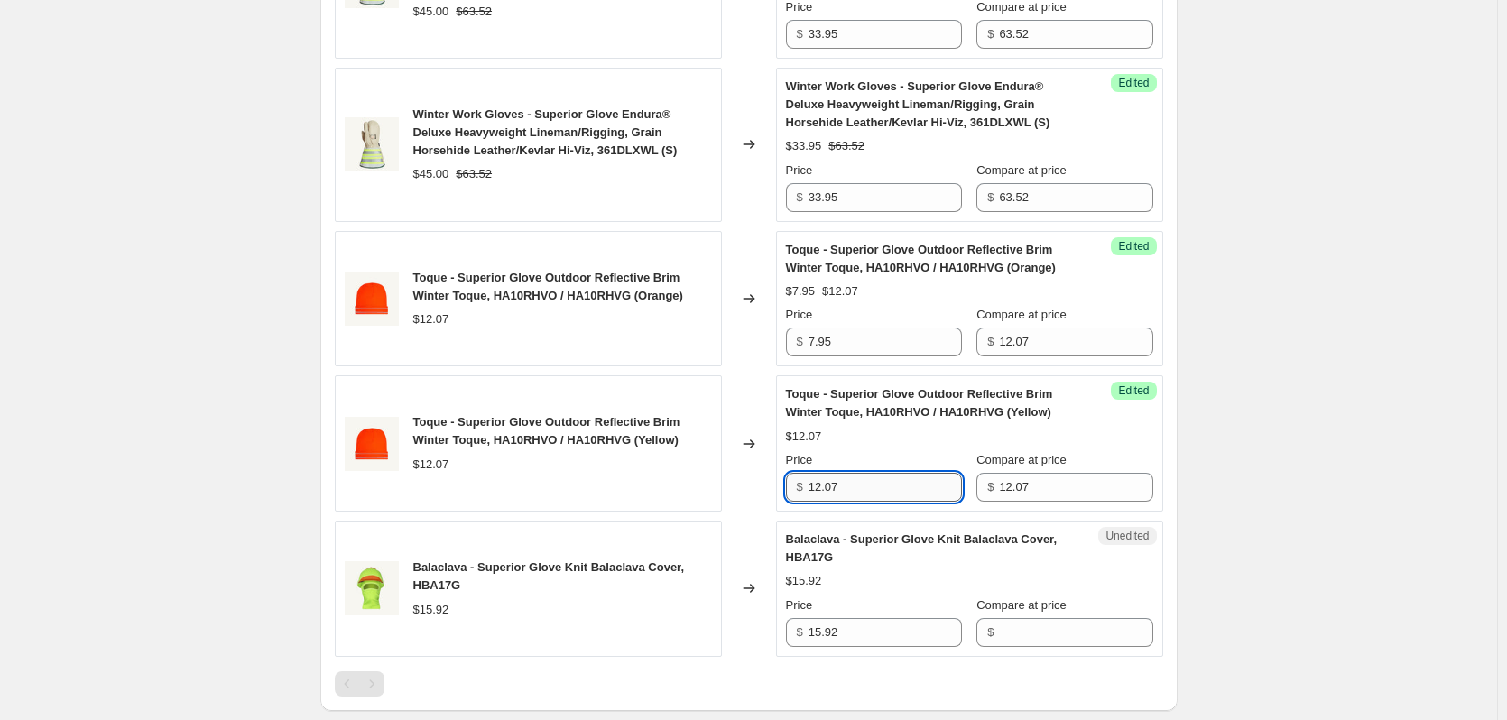
click at [890, 476] on input "12.07" at bounding box center [884, 487] width 153 height 29
type input "7.95"
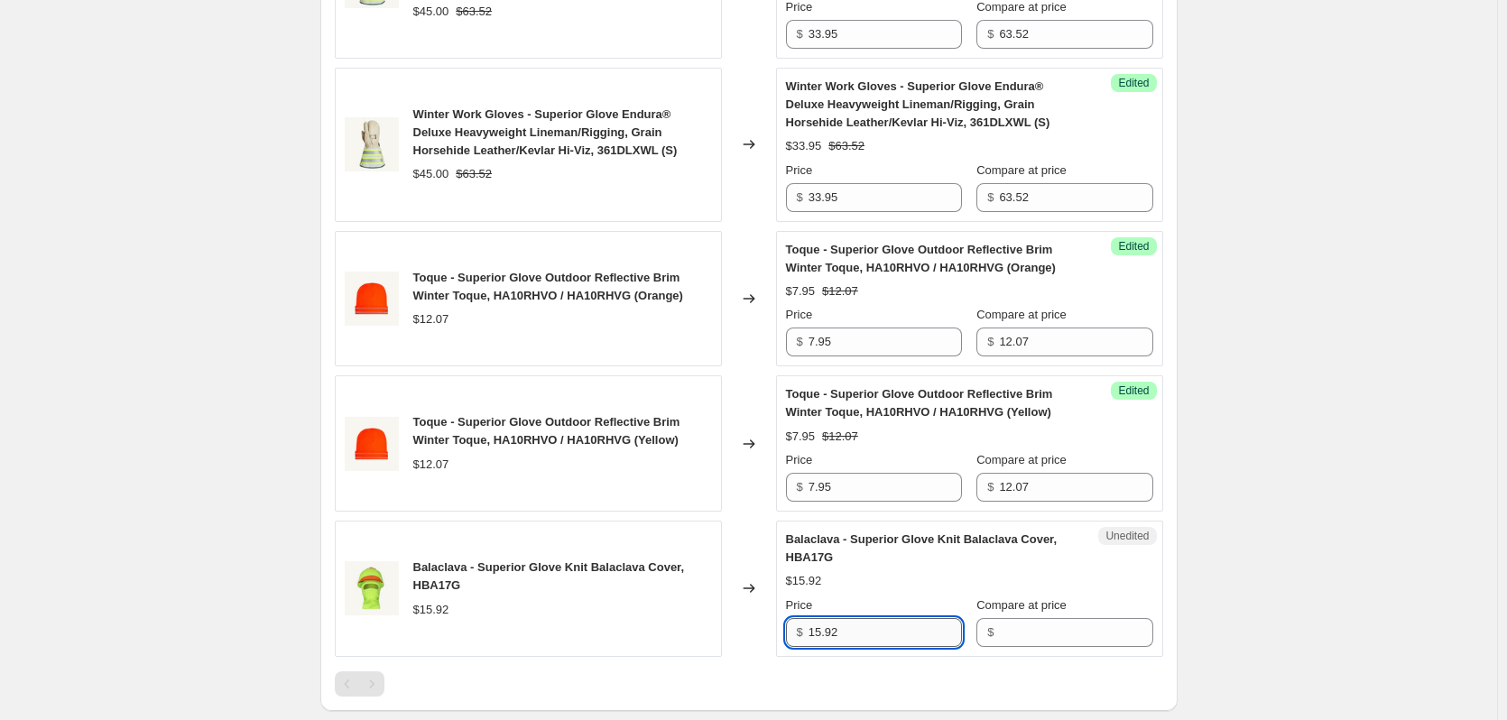
click at [879, 624] on input "15.92" at bounding box center [884, 632] width 153 height 29
click at [1029, 628] on input "Compare at price" at bounding box center [1075, 632] width 153 height 29
paste input "15.92"
type input "15.92"
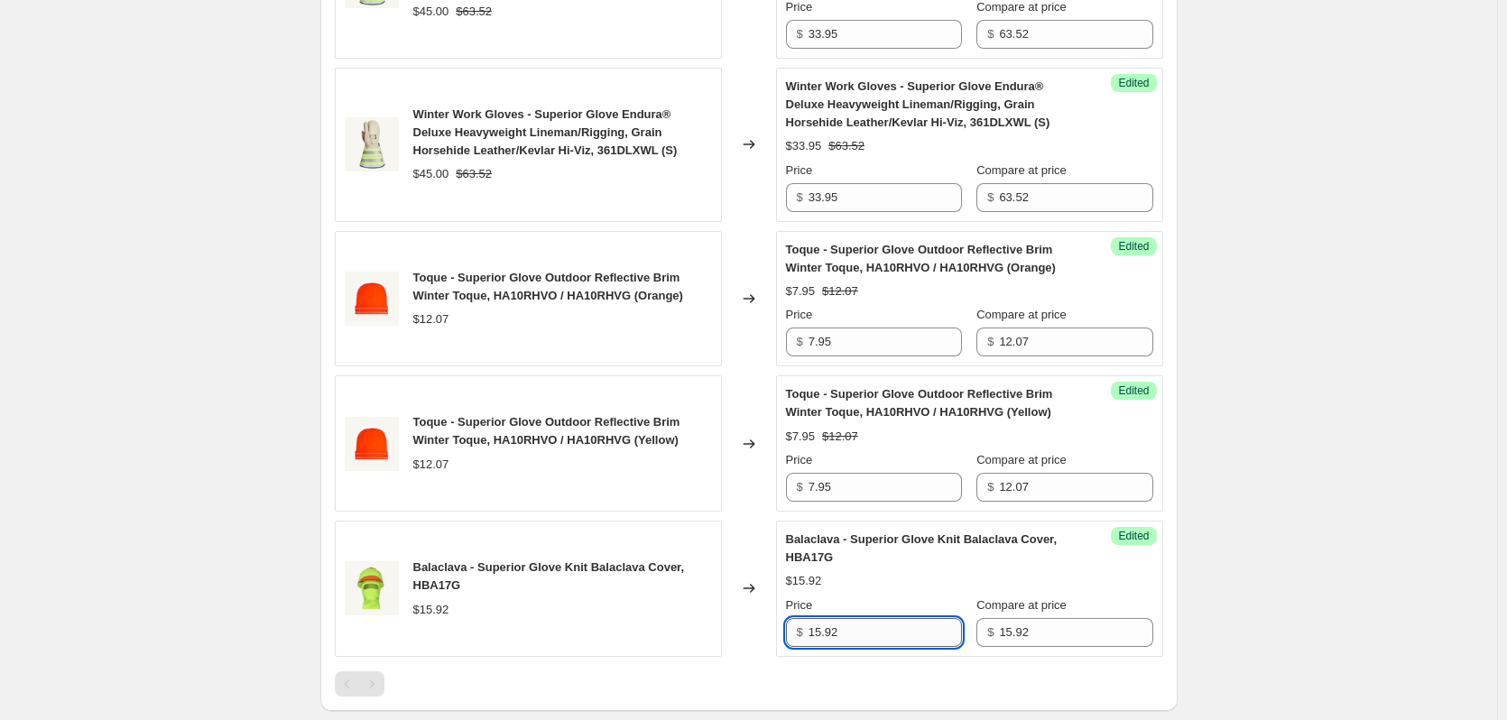
click at [883, 642] on input "15.92" at bounding box center [884, 632] width 153 height 29
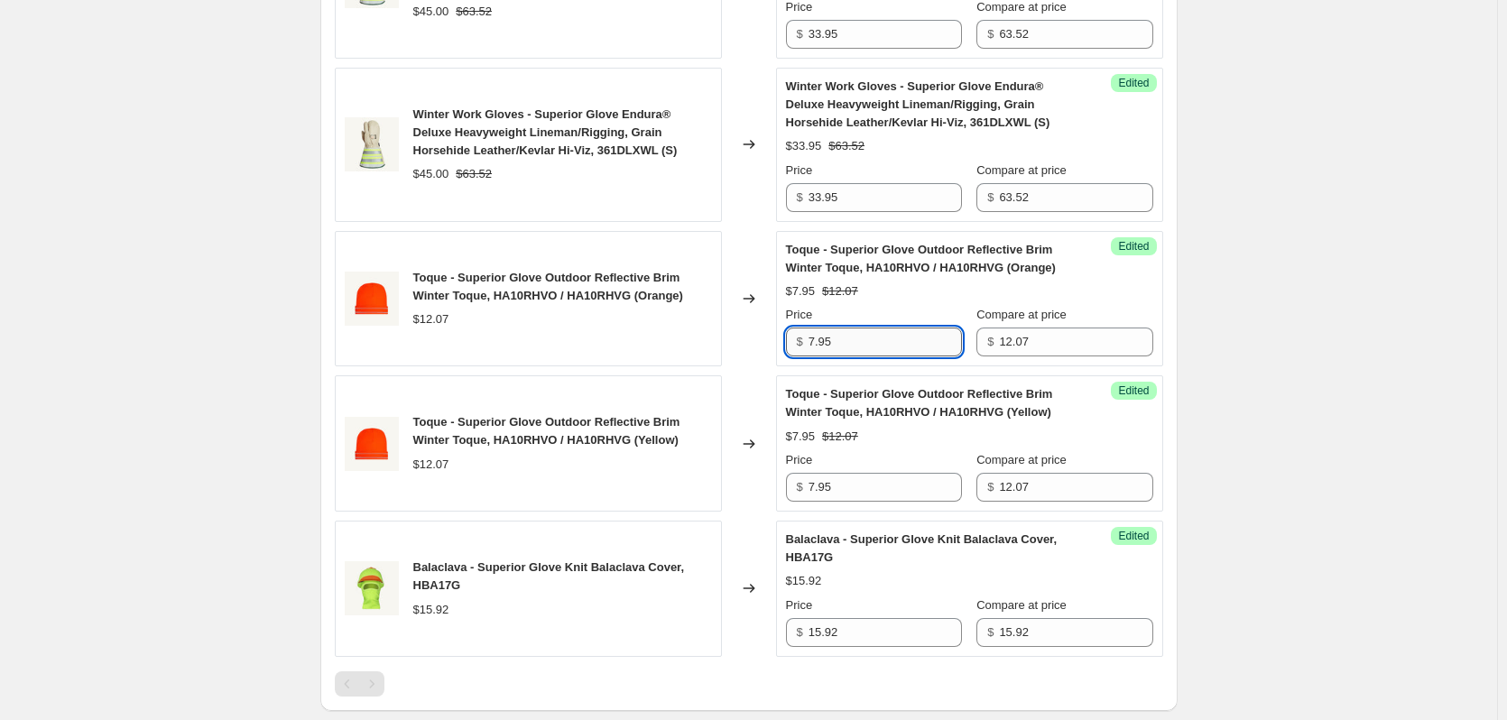
click at [875, 350] on input "7.95" at bounding box center [884, 342] width 153 height 29
type input "5.40"
click at [883, 479] on input "7.95" at bounding box center [884, 487] width 153 height 29
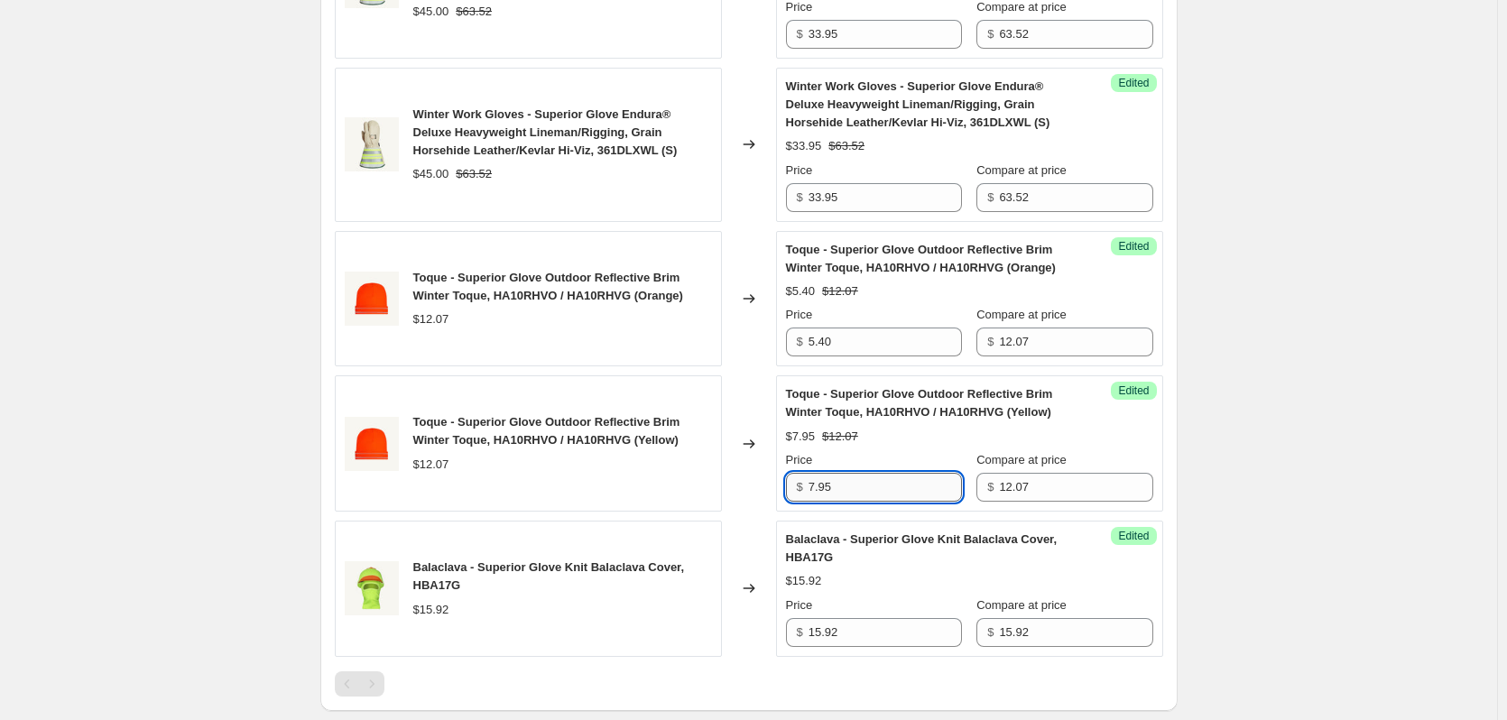
drag, startPoint x: 883, startPoint y: 479, endPoint x: 893, endPoint y: 479, distance: 9.9
click at [886, 479] on input "7.95" at bounding box center [884, 487] width 153 height 29
type input "5.40"
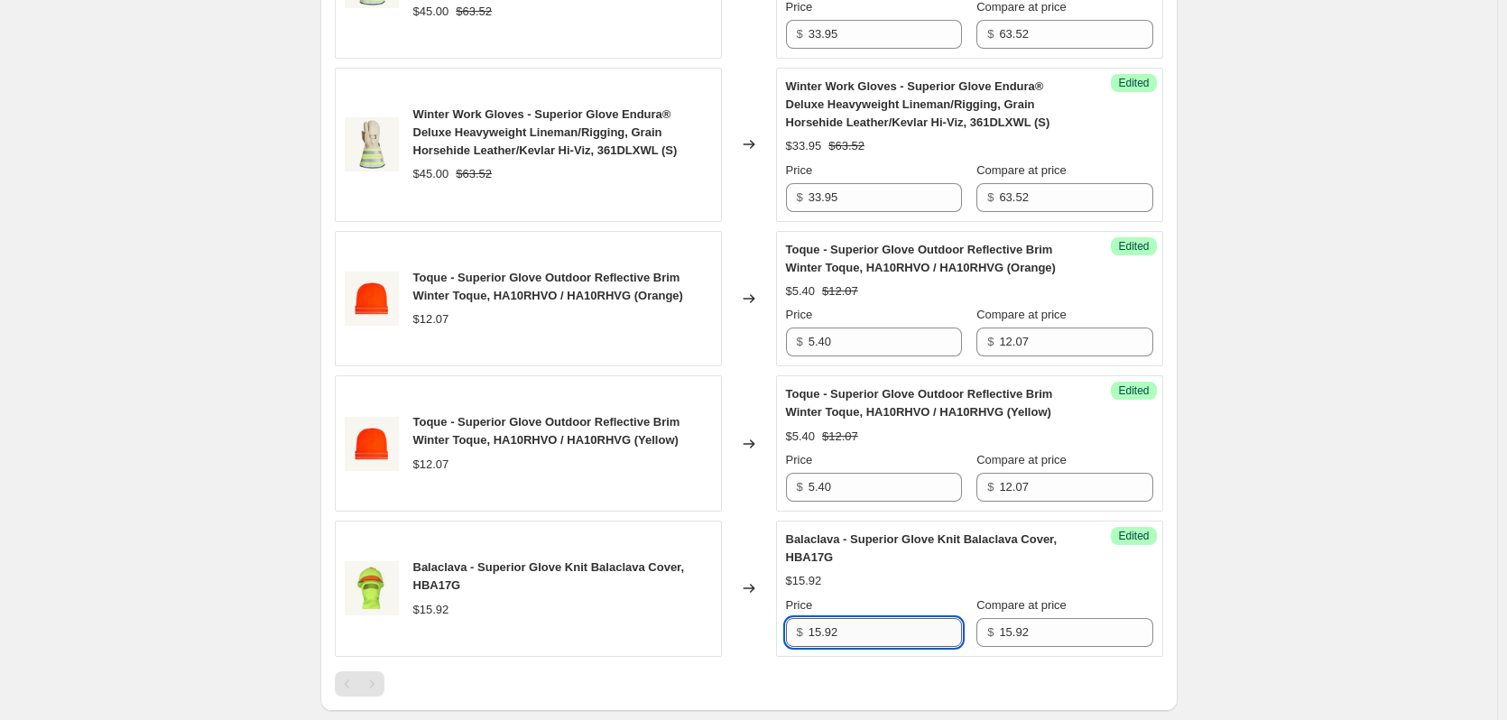
click at [876, 632] on input "15.92" at bounding box center [884, 632] width 153 height 29
click at [1319, 448] on div "Create new price [MEDICAL_DATA]. This page is ready Create new price [MEDICAL_D…" at bounding box center [748, 122] width 1497 height 2413
click at [903, 318] on div "Price" at bounding box center [874, 315] width 176 height 18
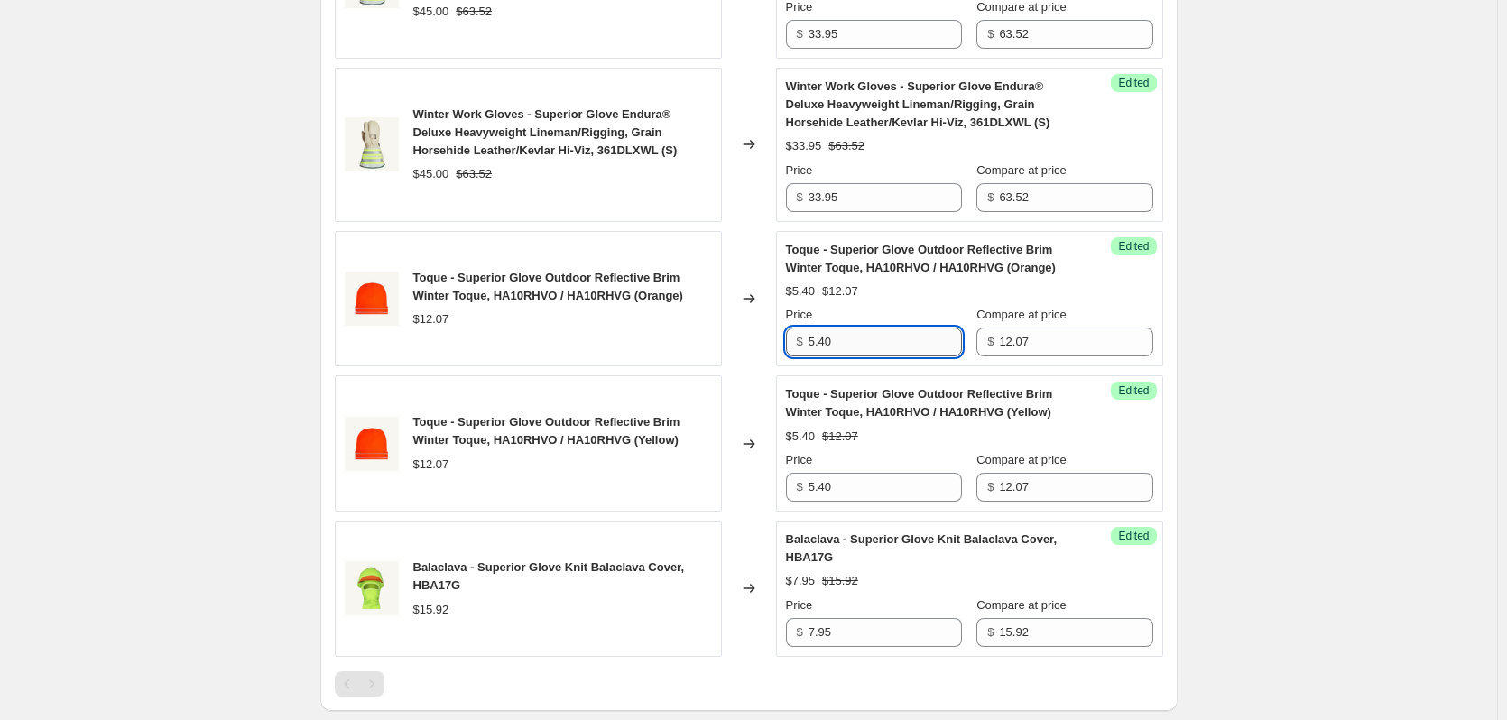
click at [900, 334] on input "5.40" at bounding box center [884, 342] width 153 height 29
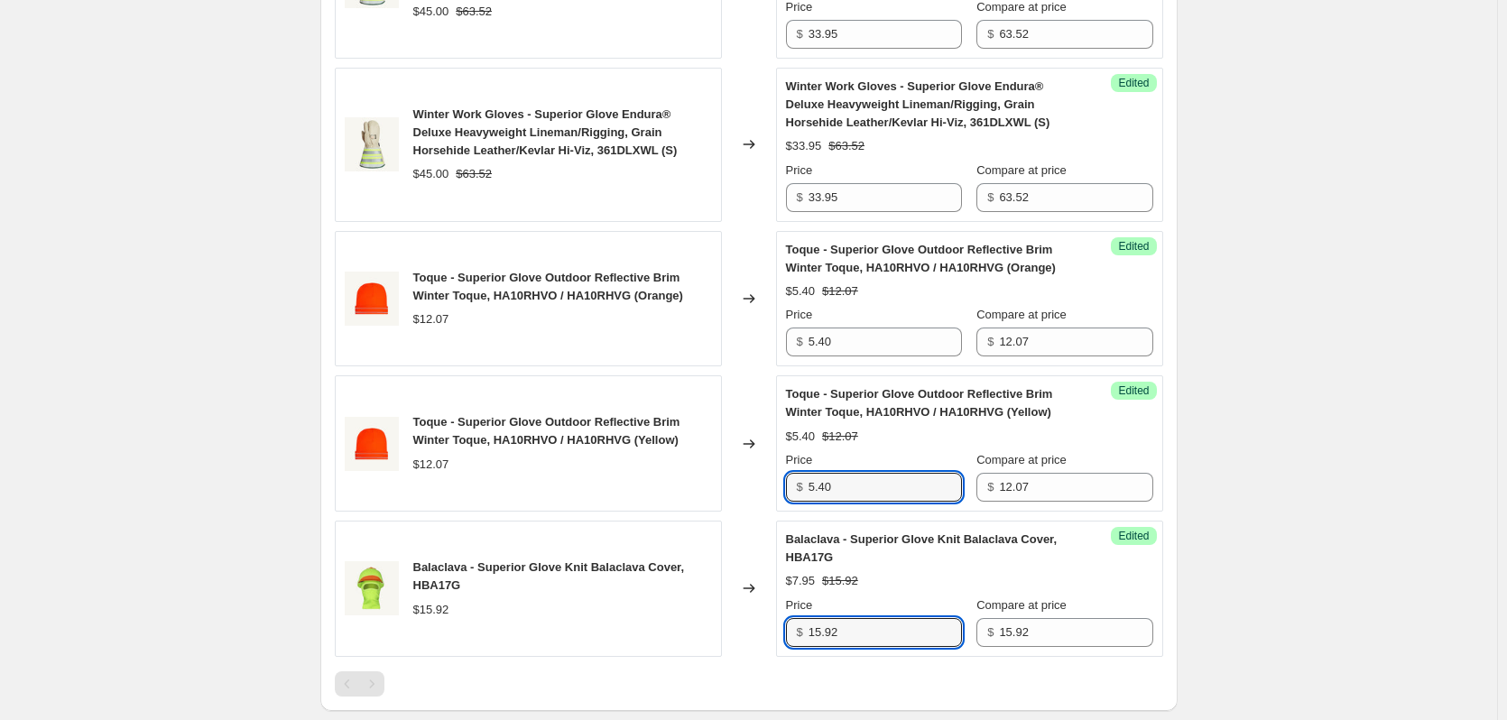
type input "15.92"
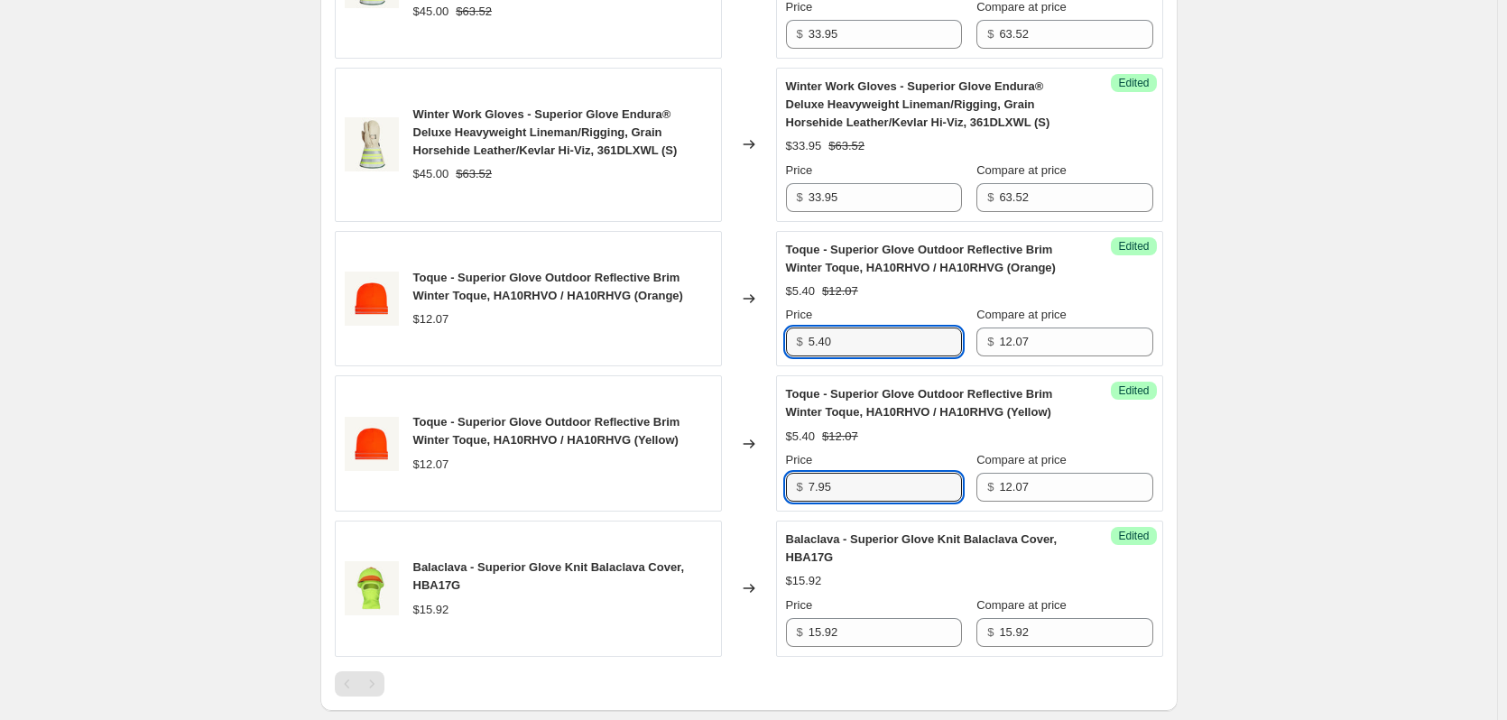
type input "7.95"
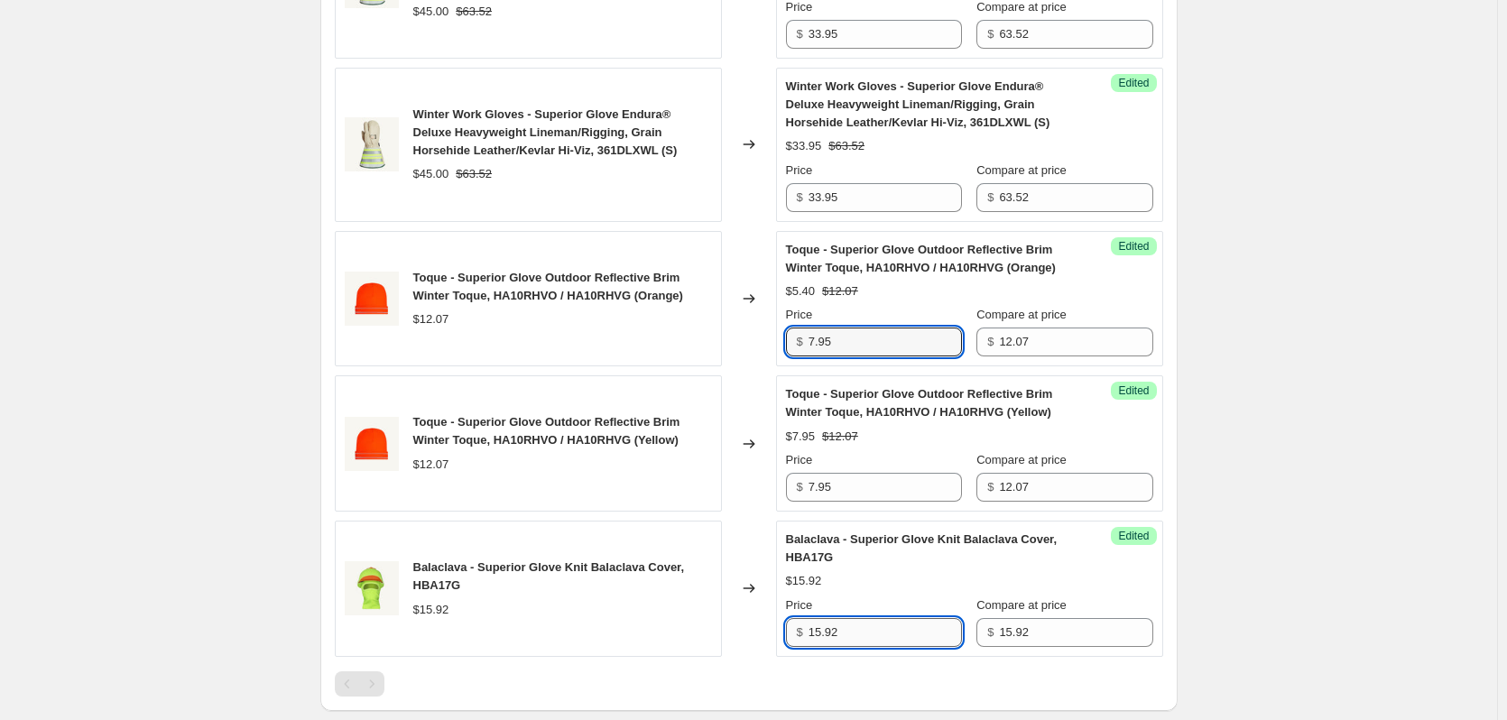
click at [870, 644] on input "15.92" at bounding box center [884, 632] width 153 height 29
type input "10.95"
click at [1284, 410] on div "Create new price [MEDICAL_DATA]. This page is ready Create new price [MEDICAL_D…" at bounding box center [748, 122] width 1497 height 2413
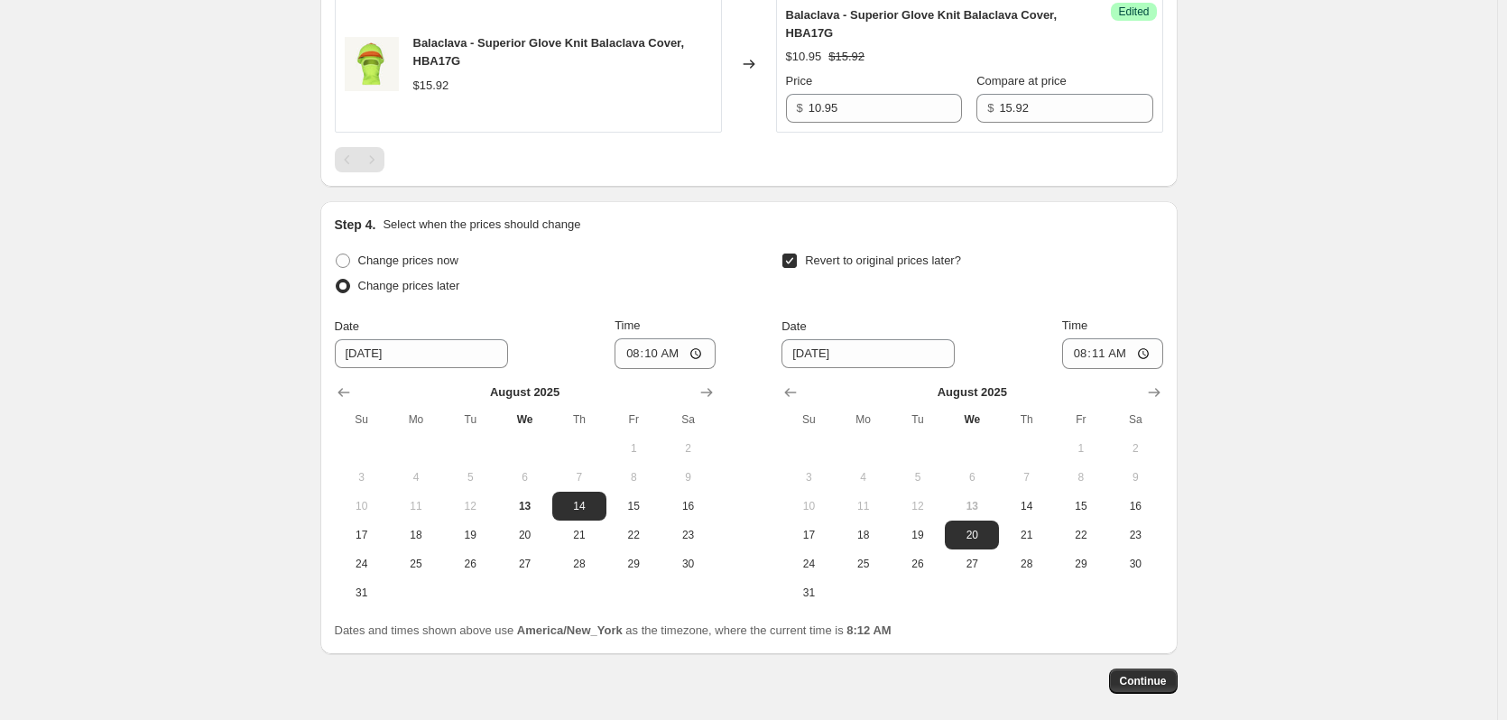
scroll to position [1626, 0]
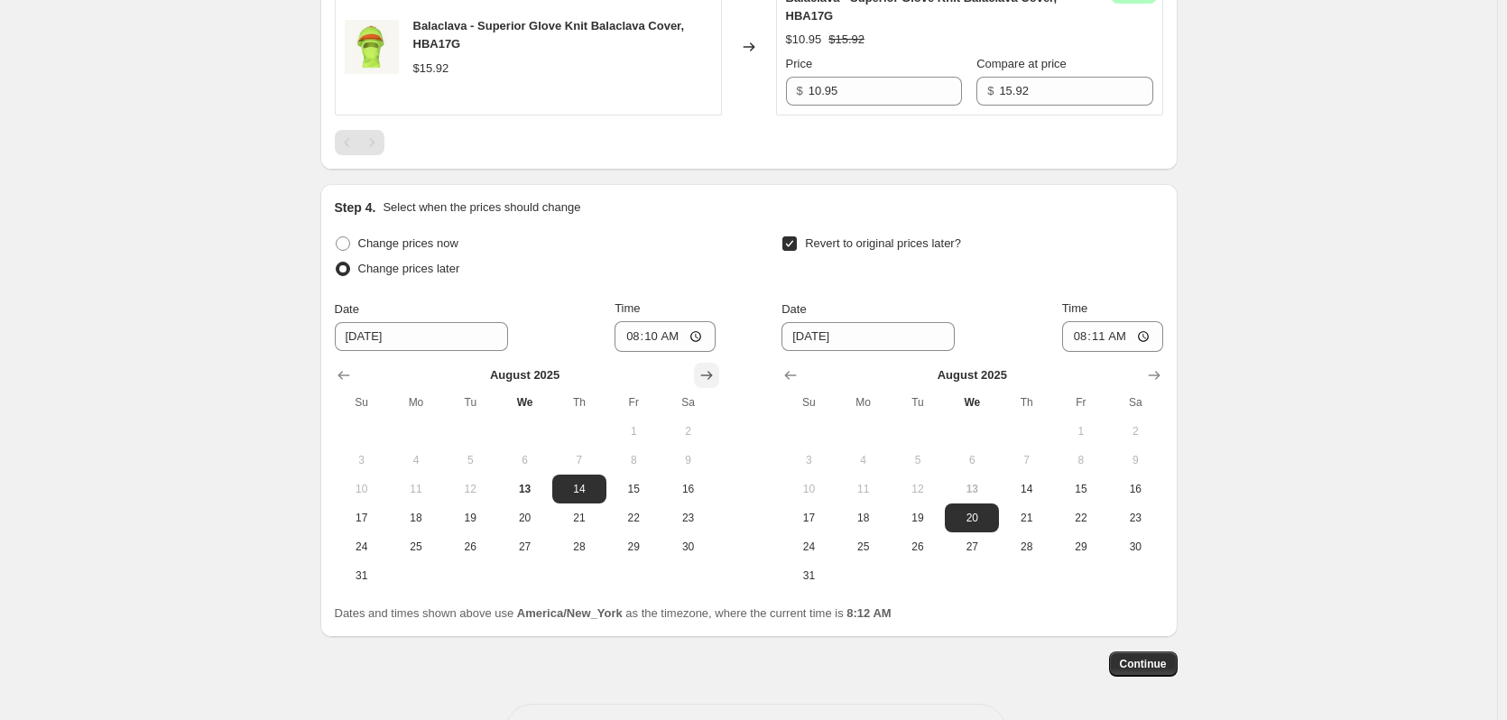
click at [705, 376] on icon "Show next month, September 2025" at bounding box center [706, 375] width 18 height 18
click at [705, 376] on icon "Show next month, November 2025" at bounding box center [706, 375] width 18 height 18
click at [581, 525] on button "20" at bounding box center [579, 517] width 54 height 29
type input "[DATE]"
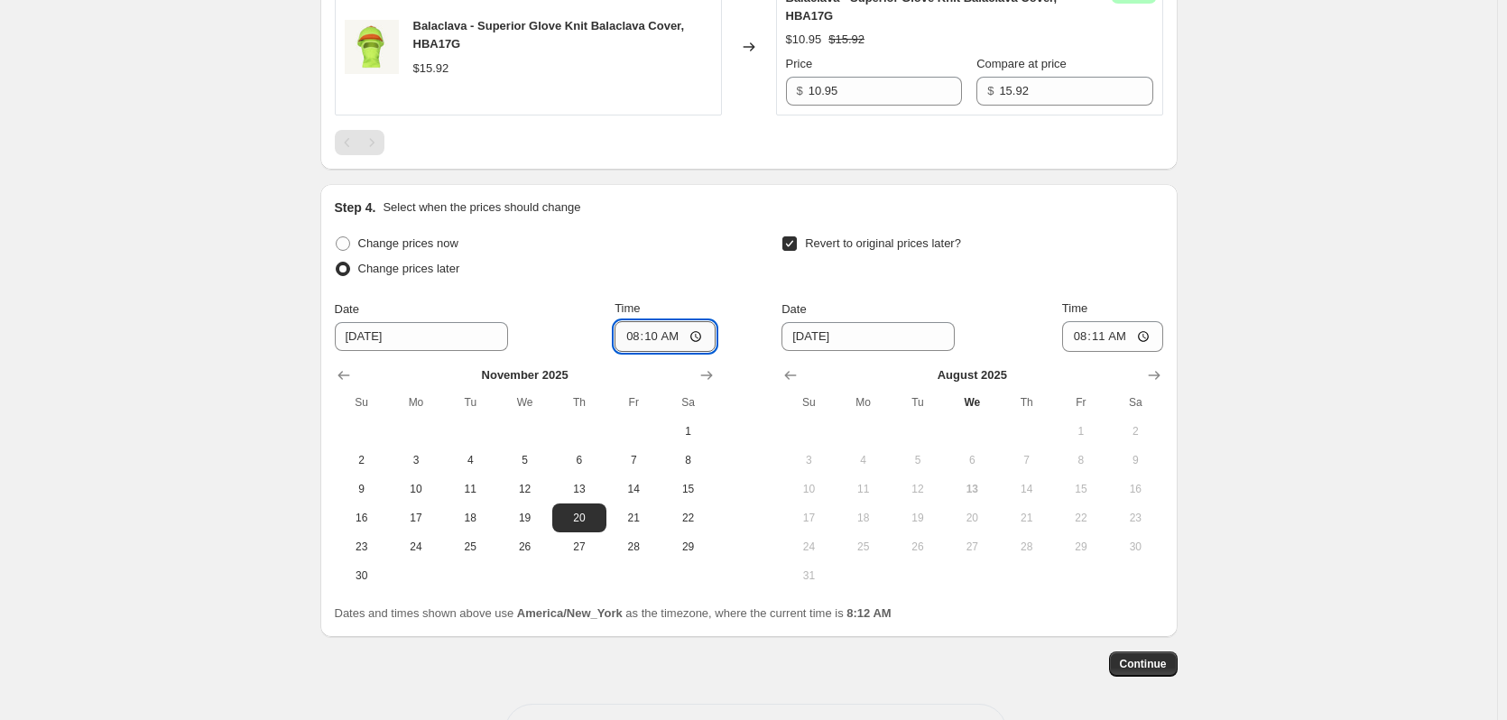
click at [635, 333] on input "08:10" at bounding box center [664, 336] width 101 height 31
click at [632, 342] on input "10:00" at bounding box center [664, 336] width 101 height 31
type input "01:00"
click at [661, 339] on input "01:00" at bounding box center [664, 336] width 101 height 31
click at [675, 334] on input "01:00" at bounding box center [664, 336] width 101 height 31
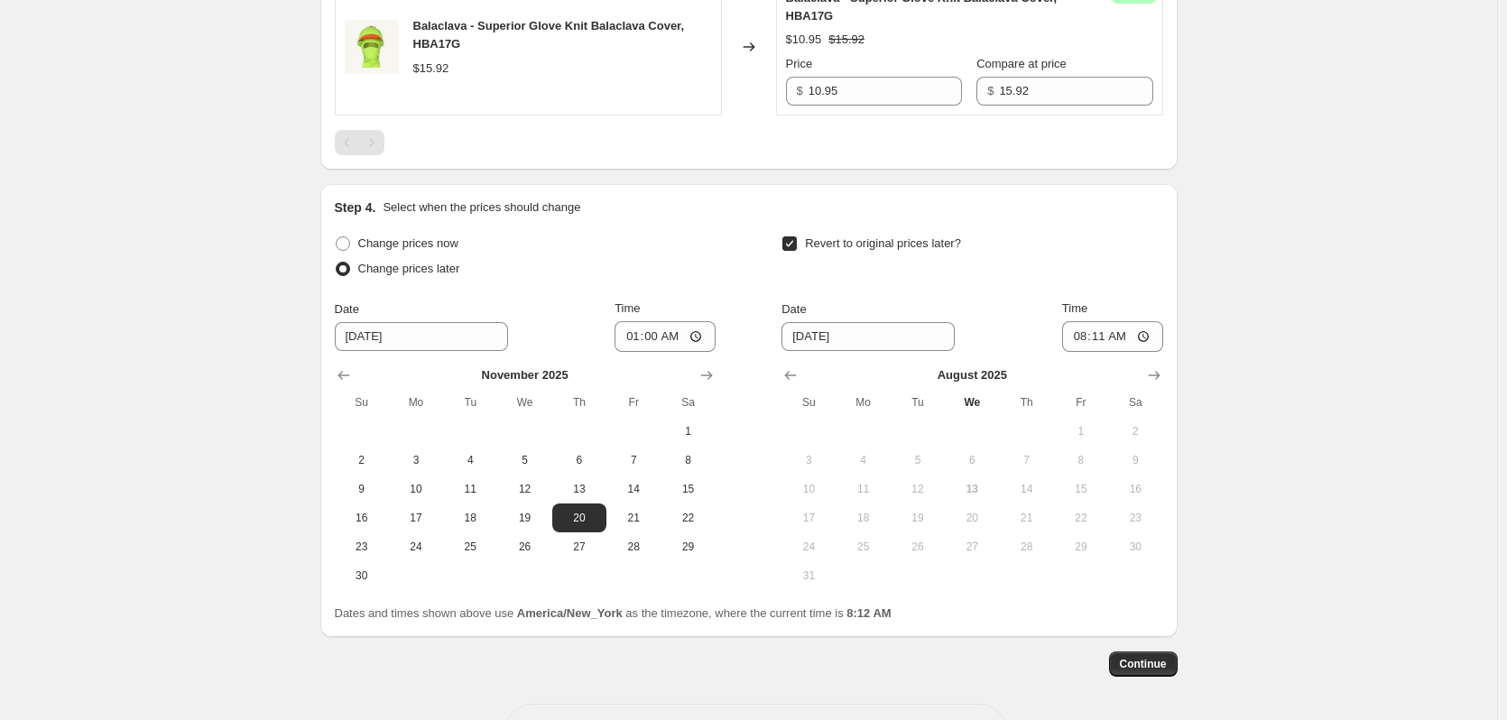
click at [688, 301] on div "Time" at bounding box center [664, 309] width 101 height 18
click at [839, 329] on input "[DATE]" at bounding box center [867, 336] width 173 height 29
click at [1142, 374] on div at bounding box center [971, 375] width 381 height 18
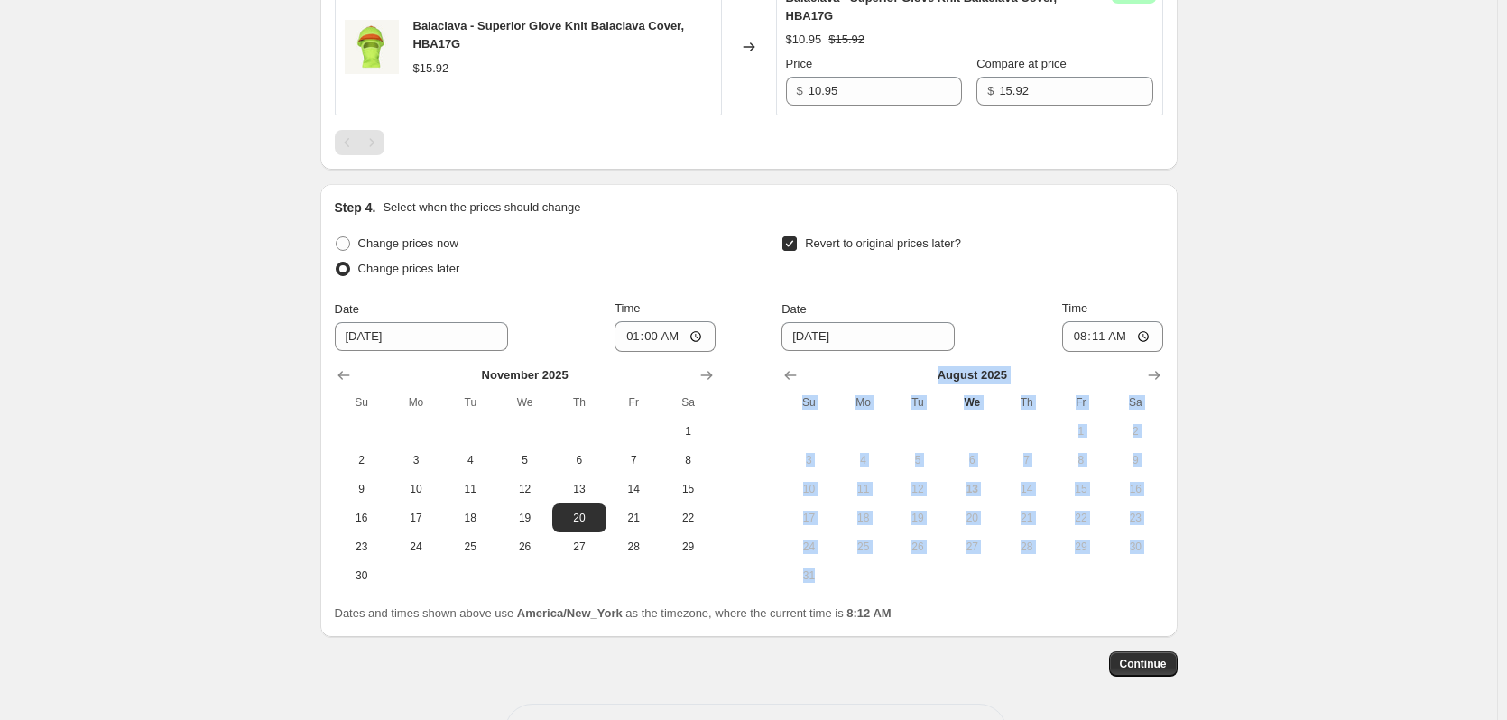
click at [1142, 374] on div at bounding box center [971, 375] width 381 height 18
click at [1153, 373] on icon "Show next month, September 2025" at bounding box center [1154, 375] width 18 height 18
click at [1153, 373] on icon "Show next month, October 2025" at bounding box center [1154, 375] width 18 height 18
click at [1153, 373] on icon "Show next month, November 2025" at bounding box center [1154, 375] width 18 height 18
click at [1153, 373] on icon "Show next month, December 2025" at bounding box center [1154, 375] width 18 height 18
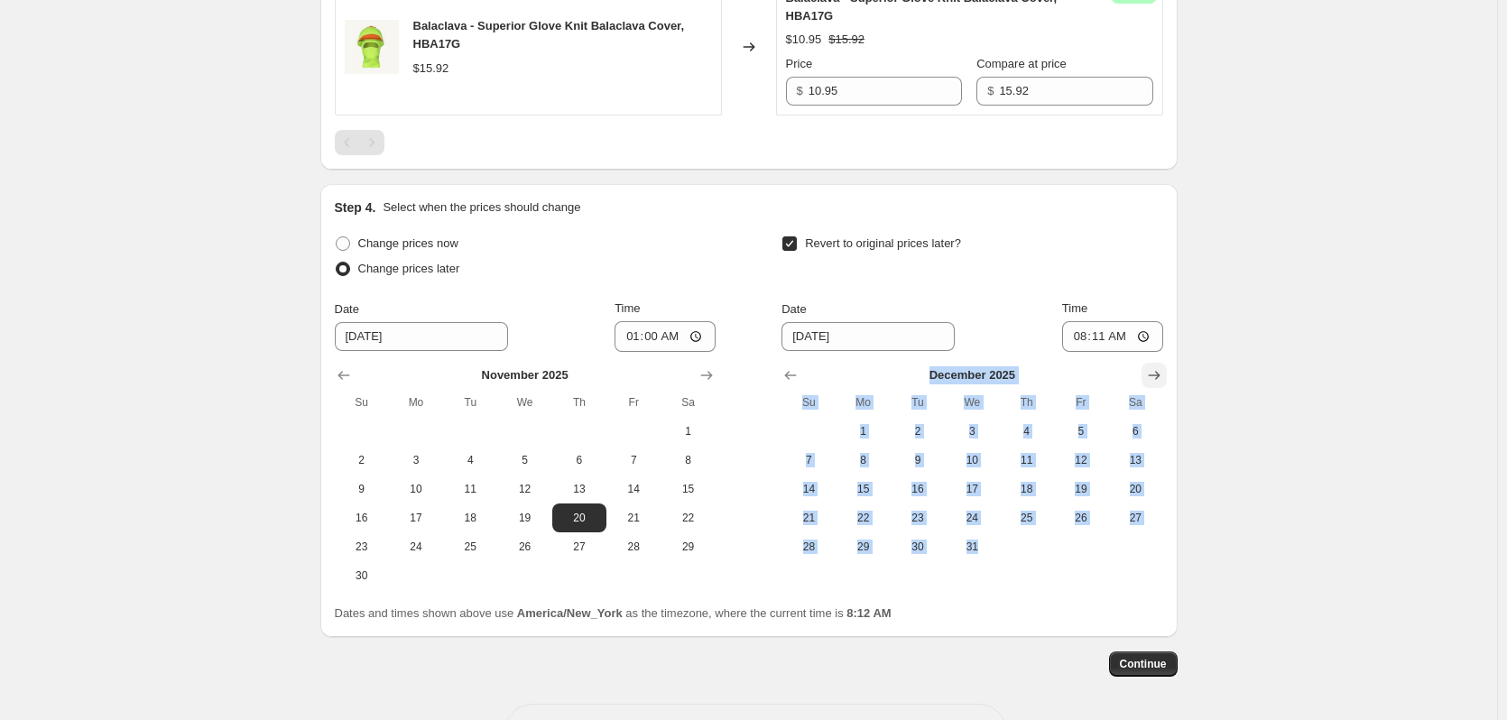
click at [1153, 373] on icon "Show next month, January 2026" at bounding box center [1154, 375] width 18 height 18
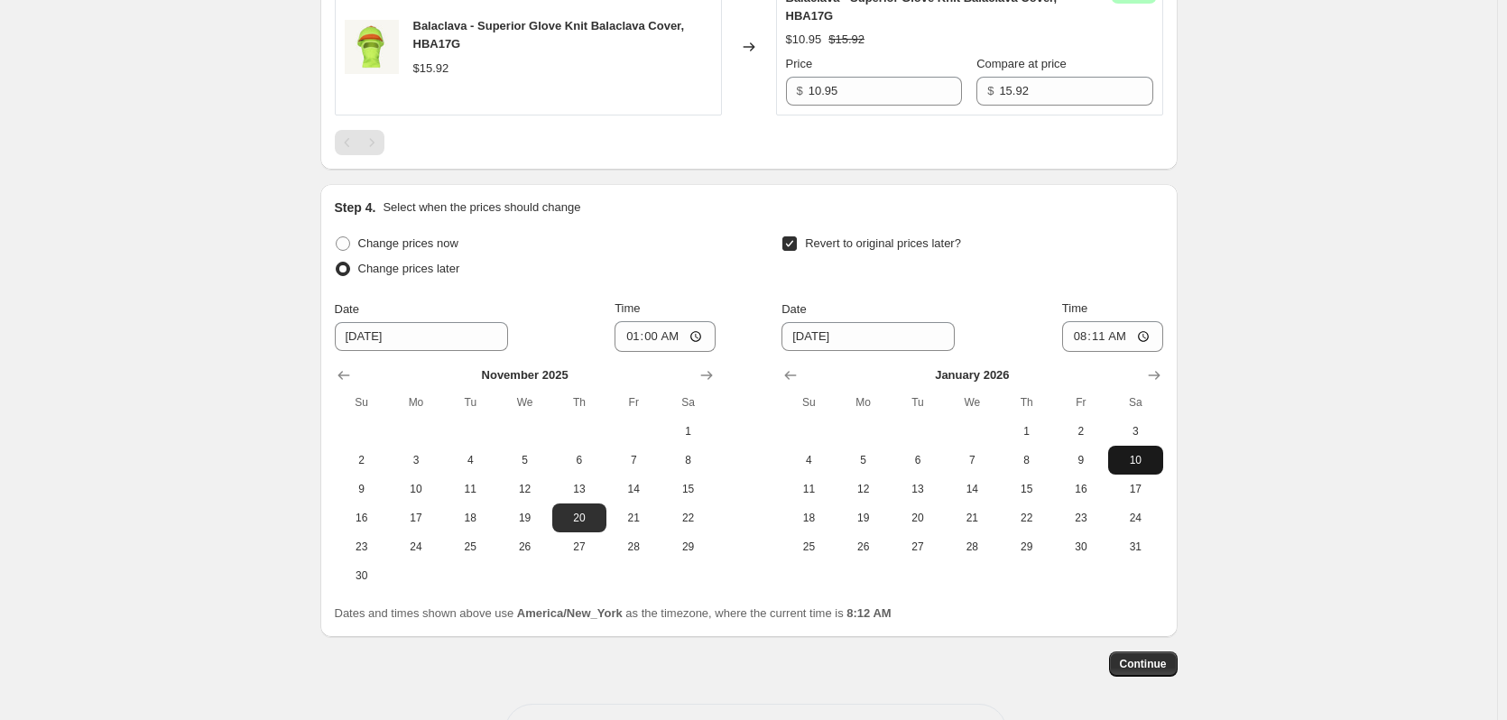
click at [1127, 460] on span "10" at bounding box center [1135, 460] width 40 height 14
type input "[DATE]"
click at [1085, 340] on input "08:11" at bounding box center [1112, 336] width 101 height 31
type input "23:59"
click at [1115, 238] on div "Revert to original prices later?" at bounding box center [971, 258] width 381 height 54
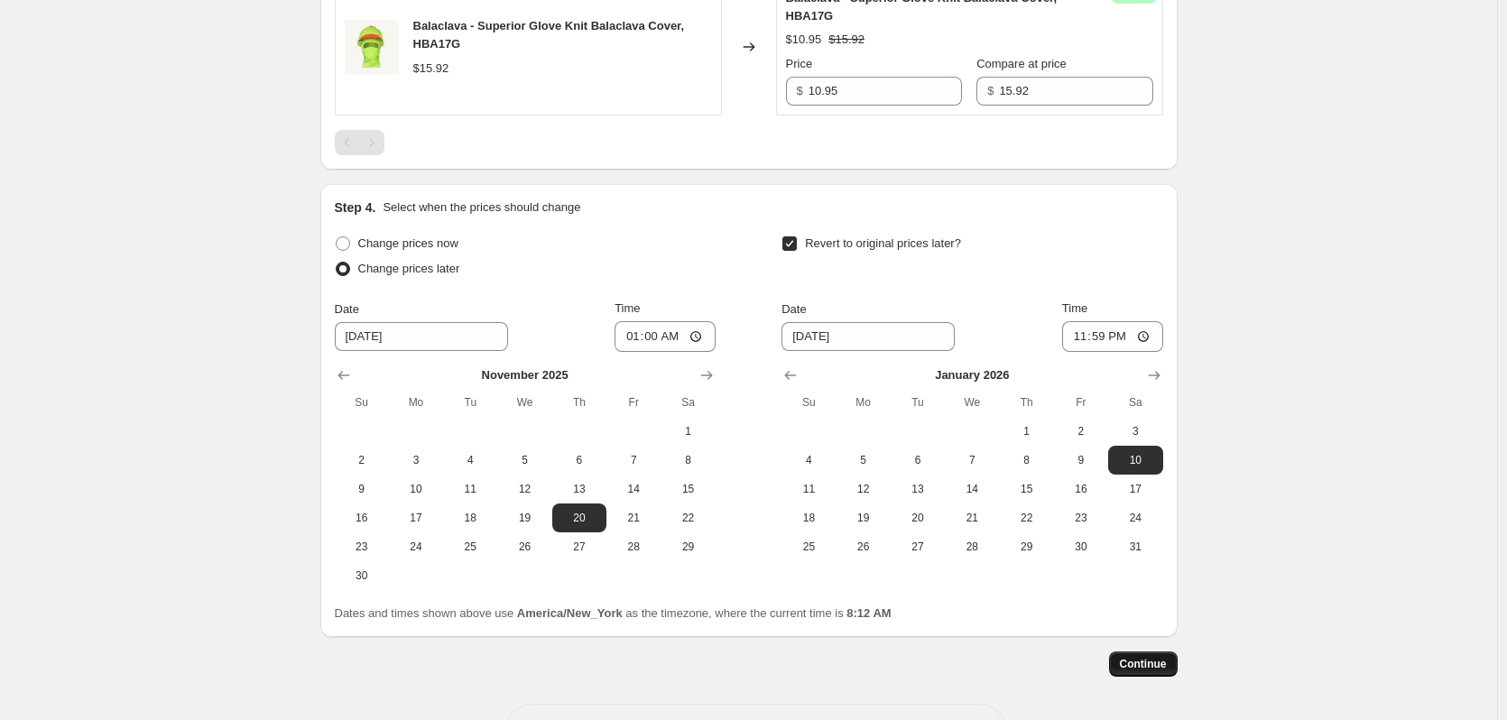
click at [1153, 658] on span "Continue" at bounding box center [1143, 664] width 47 height 14
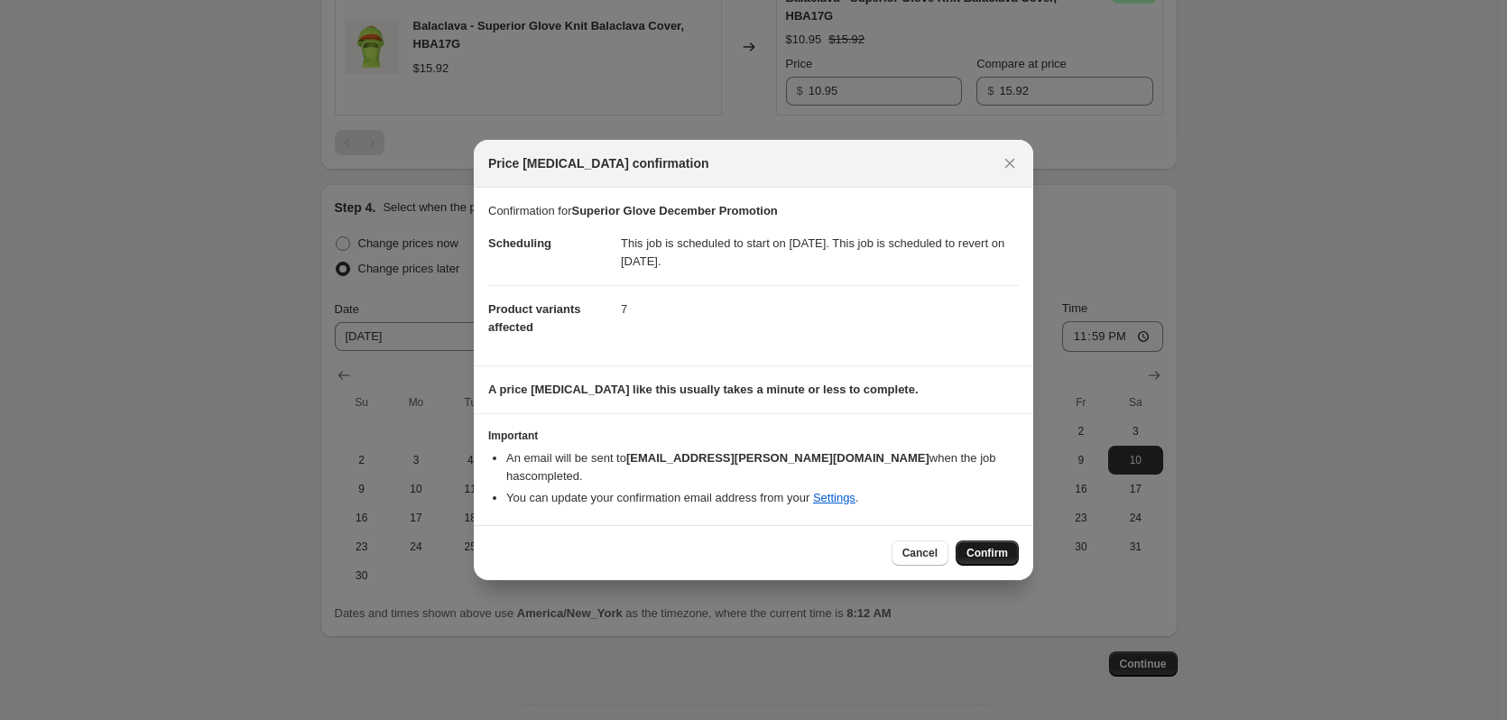
click at [1002, 546] on span "Confirm" at bounding box center [987, 553] width 42 height 14
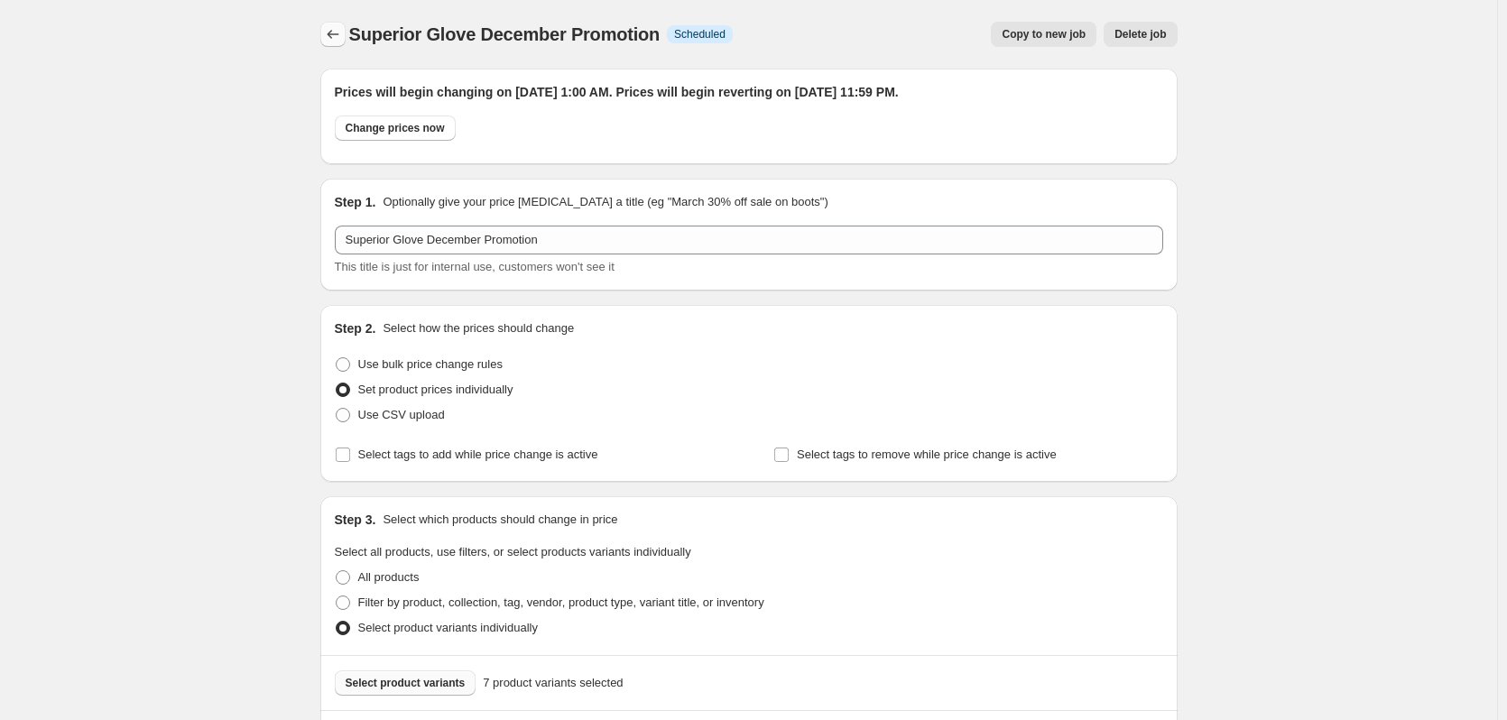
click at [342, 36] on icon "Price change jobs" at bounding box center [333, 34] width 18 height 18
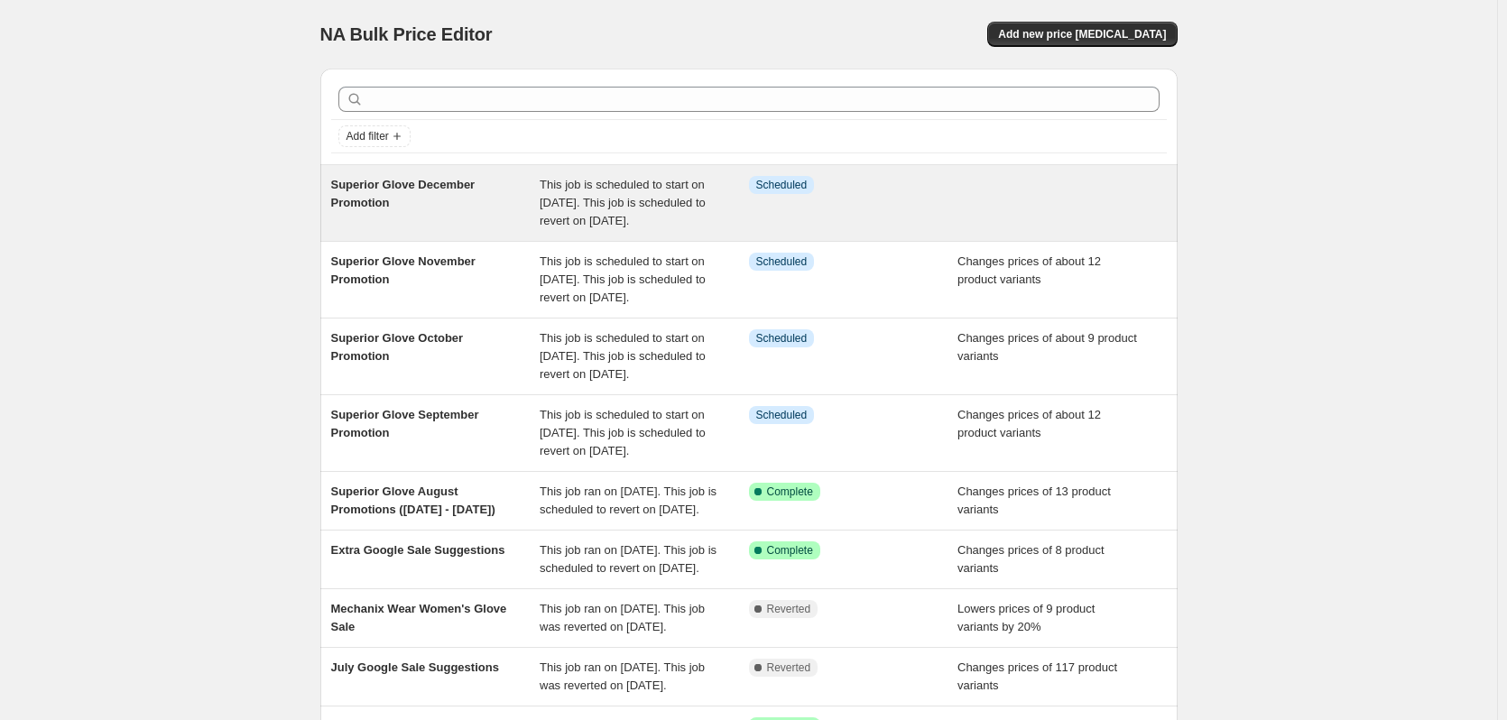
click at [438, 203] on div "Superior Glove December Promotion" at bounding box center [435, 203] width 209 height 54
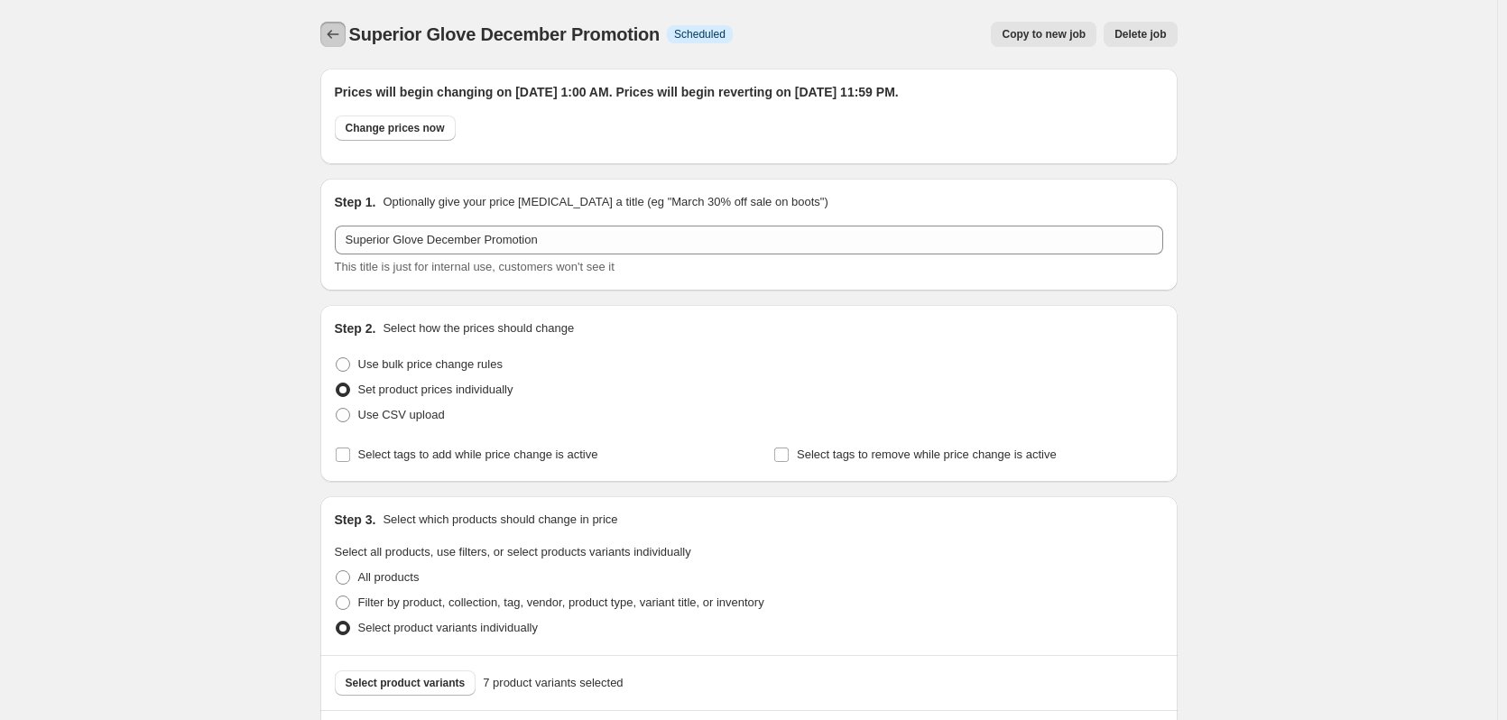
click at [337, 25] on button "Price change jobs" at bounding box center [332, 34] width 25 height 25
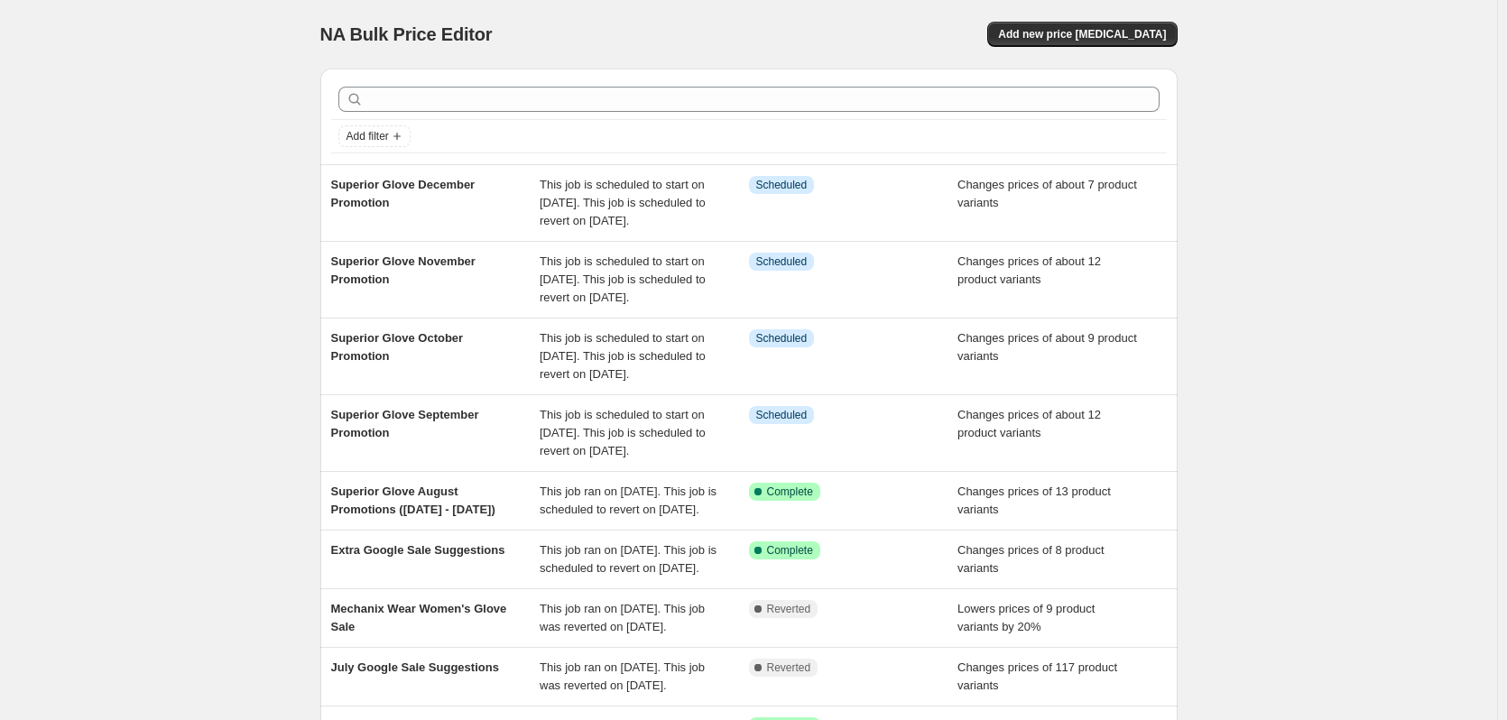
click at [1390, 162] on div "NA Bulk Price Editor. This page is ready NA Bulk Price Editor Add new price [ME…" at bounding box center [748, 500] width 1497 height 1001
